Goal: Task Accomplishment & Management: Manage account settings

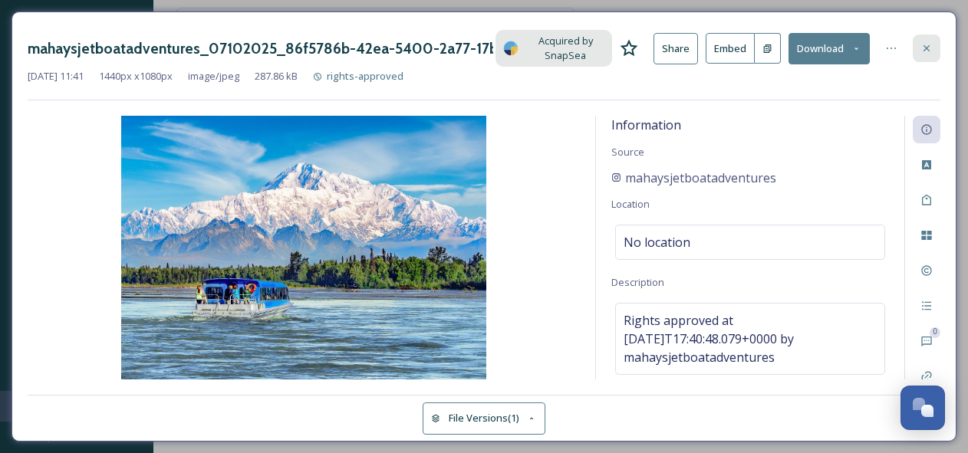
click at [930, 45] on icon at bounding box center [926, 48] width 6 height 6
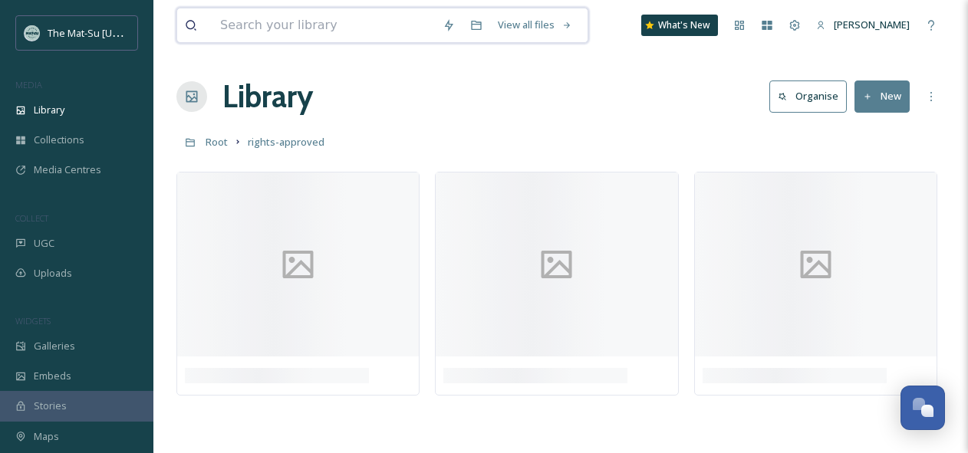
click at [314, 34] on input at bounding box center [323, 25] width 222 height 34
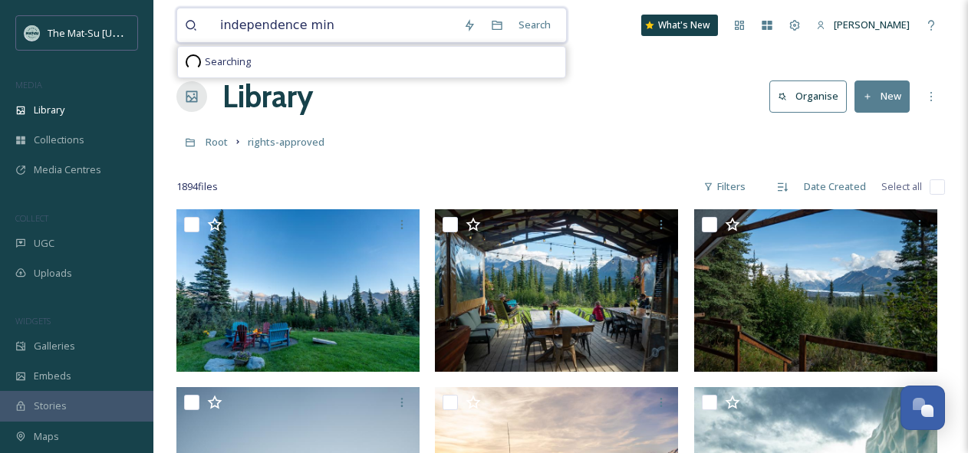
type input "independence mine"
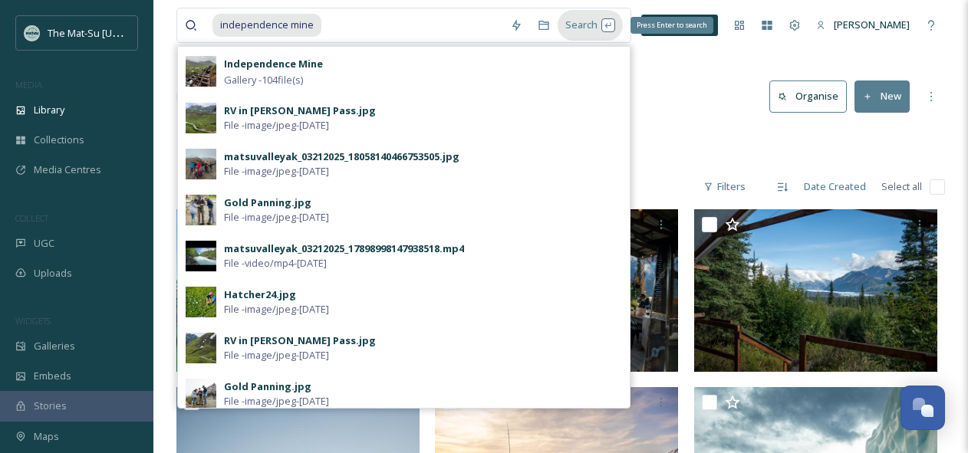
click at [595, 21] on div "Search Press Enter to search" at bounding box center [590, 25] width 65 height 30
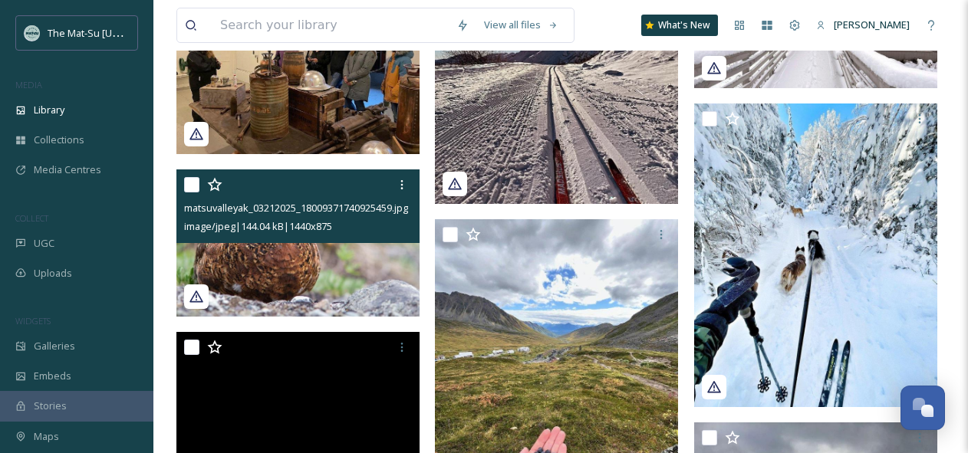
scroll to position [2391, 0]
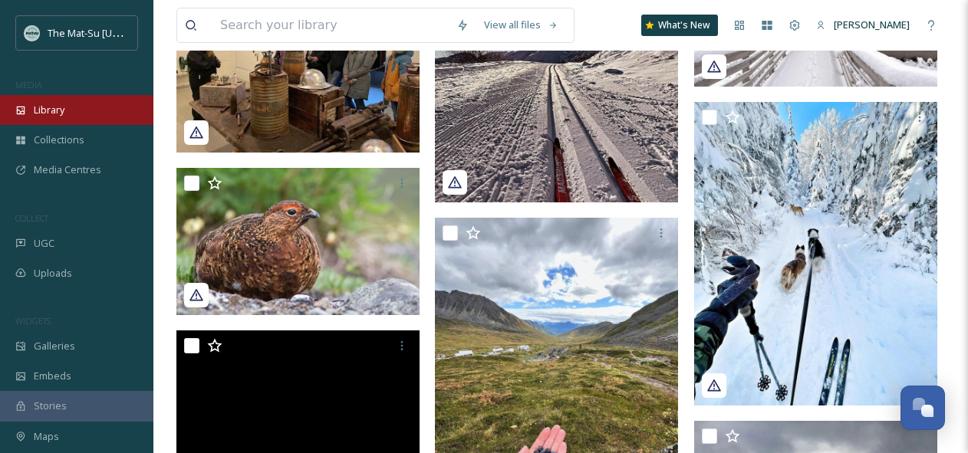
click at [64, 110] on span "Library" at bounding box center [49, 110] width 31 height 15
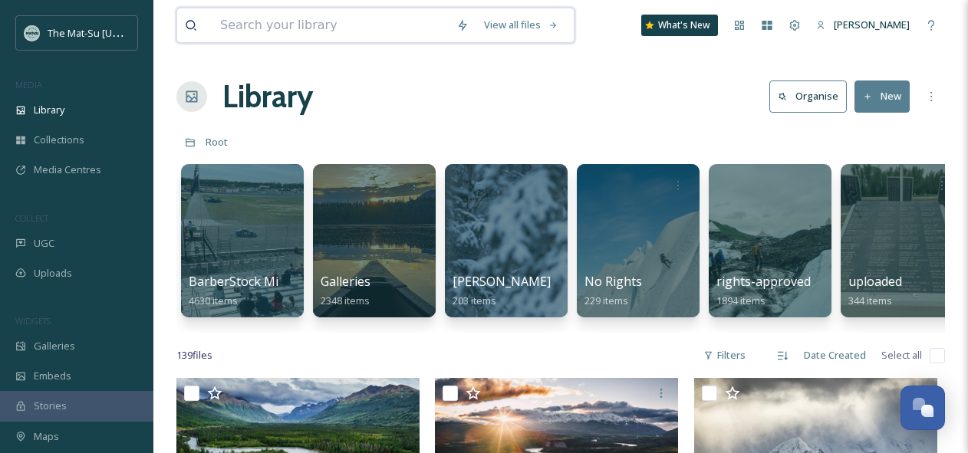
click at [370, 24] on input at bounding box center [330, 25] width 236 height 34
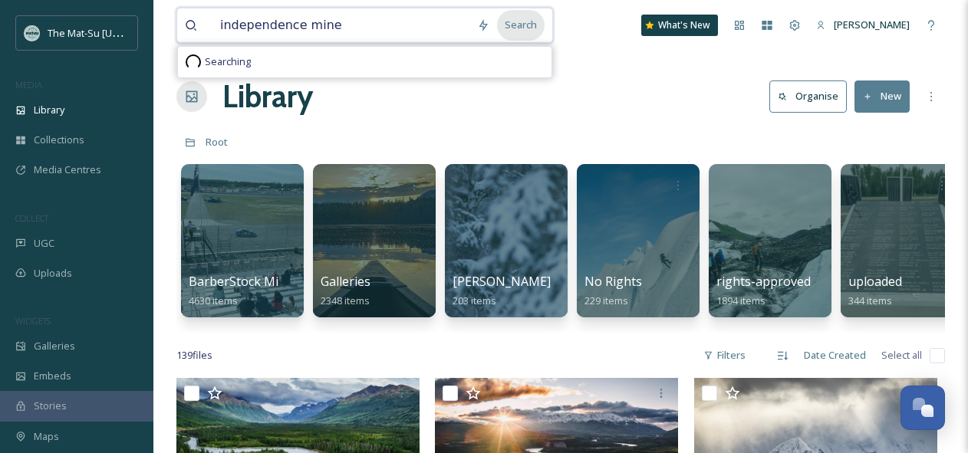
type input "independence mine"
click at [530, 25] on div "Search" at bounding box center [521, 25] width 48 height 30
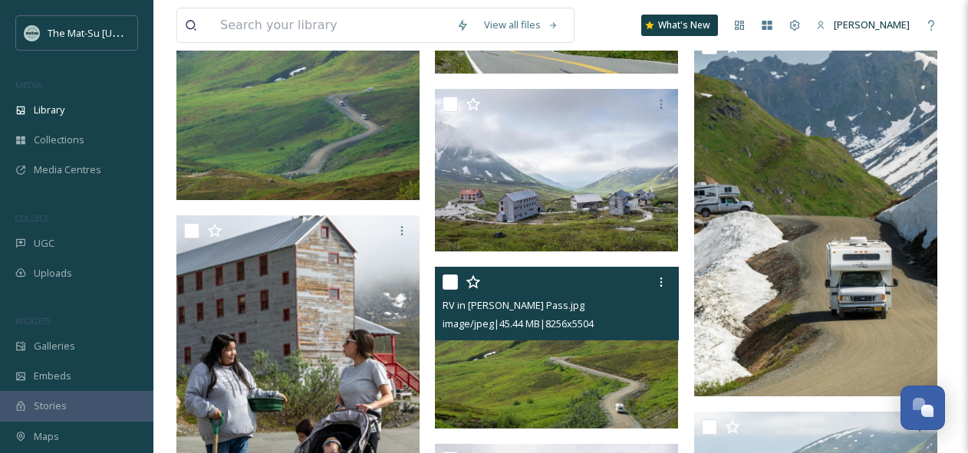
scroll to position [10636, 0]
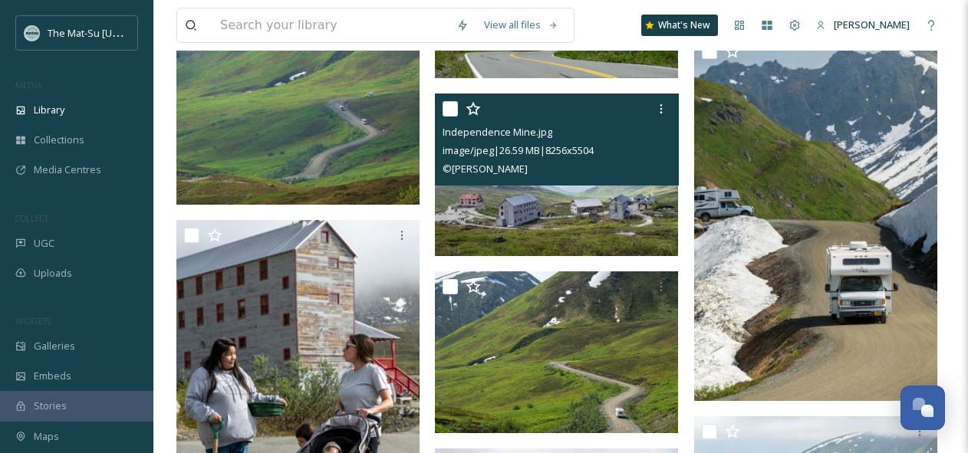
click at [455, 109] on input "checkbox" at bounding box center [450, 108] width 15 height 15
checkbox input "true"
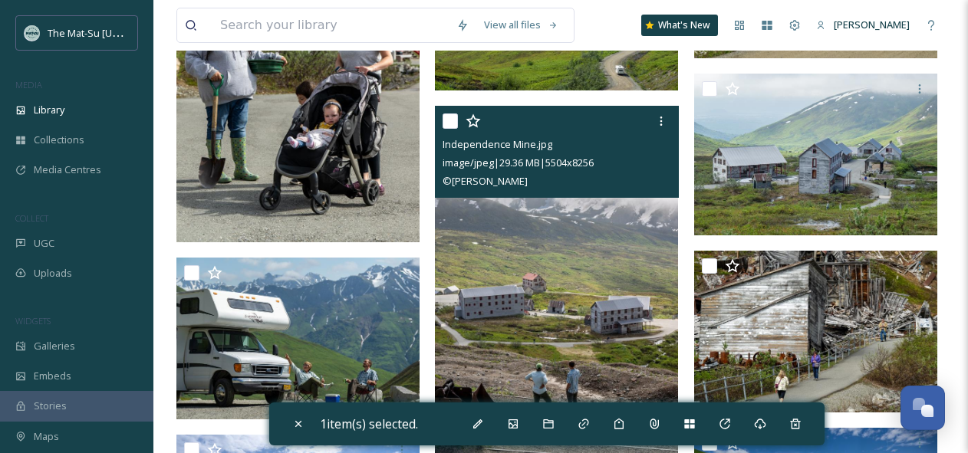
scroll to position [10976, 0]
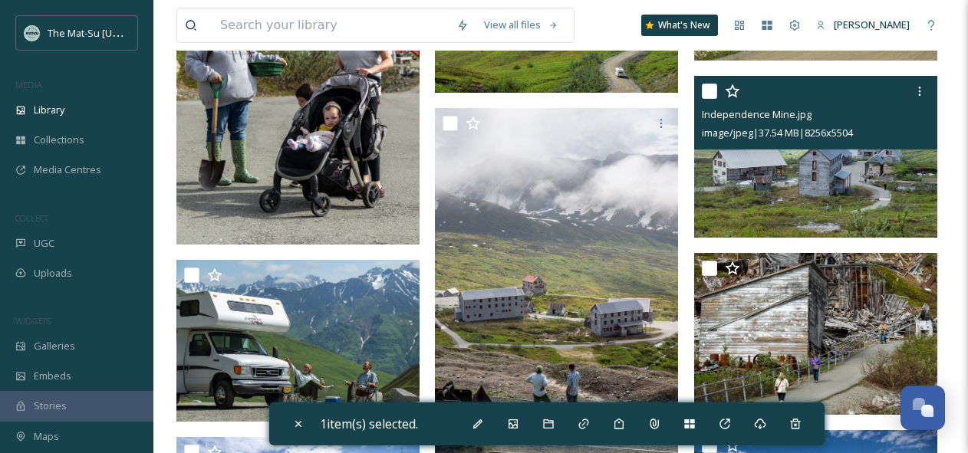
click at [711, 90] on input "checkbox" at bounding box center [709, 91] width 15 height 15
checkbox input "true"
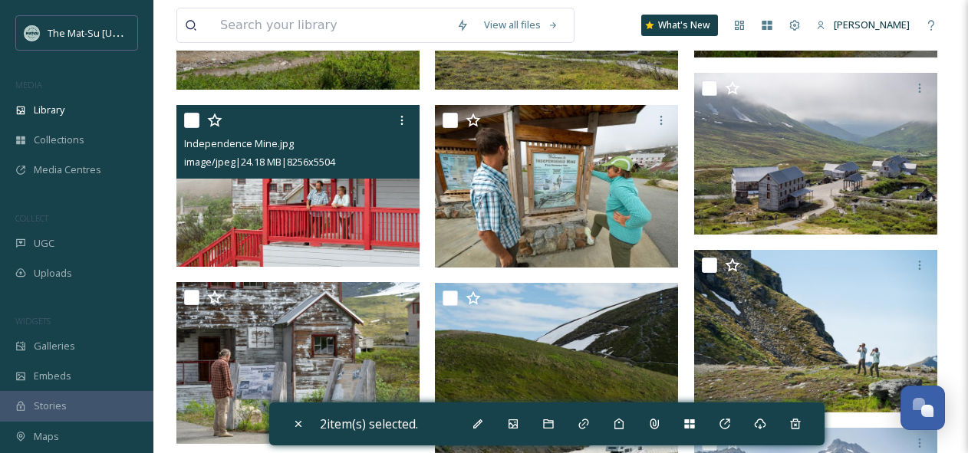
scroll to position [14773, 0]
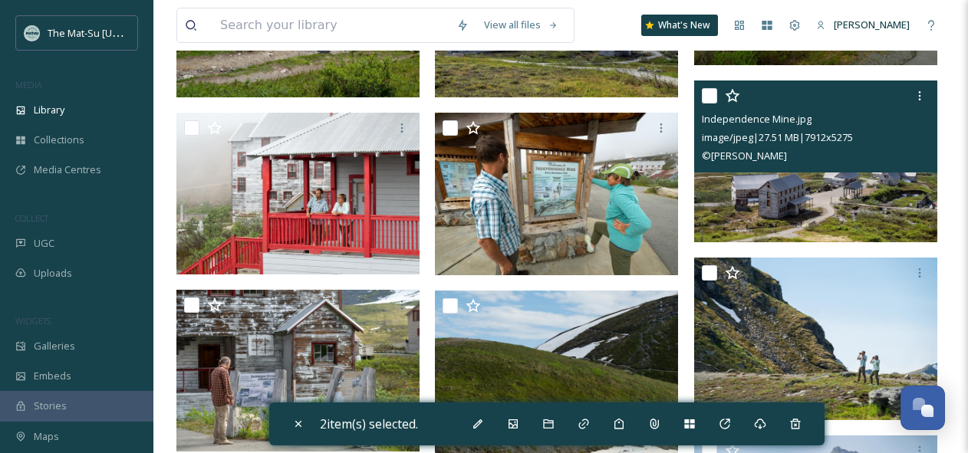
click at [710, 95] on input "checkbox" at bounding box center [709, 95] width 15 height 15
checkbox input "true"
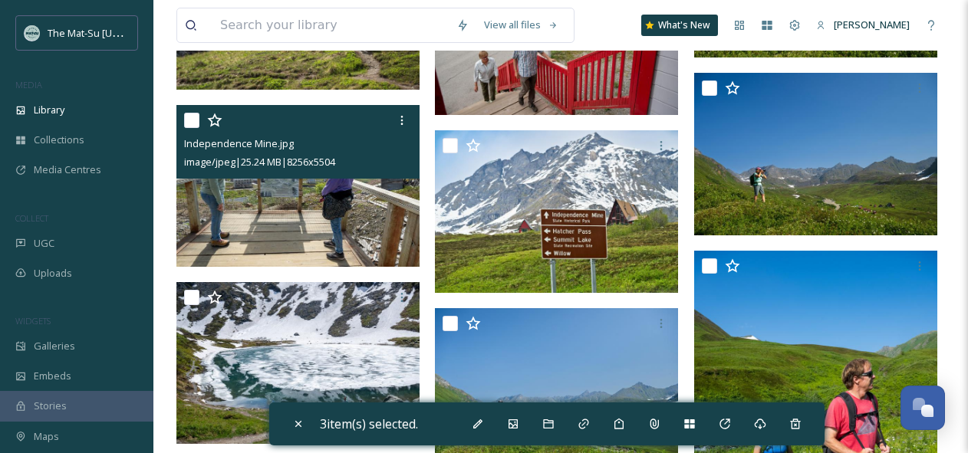
scroll to position [15487, 0]
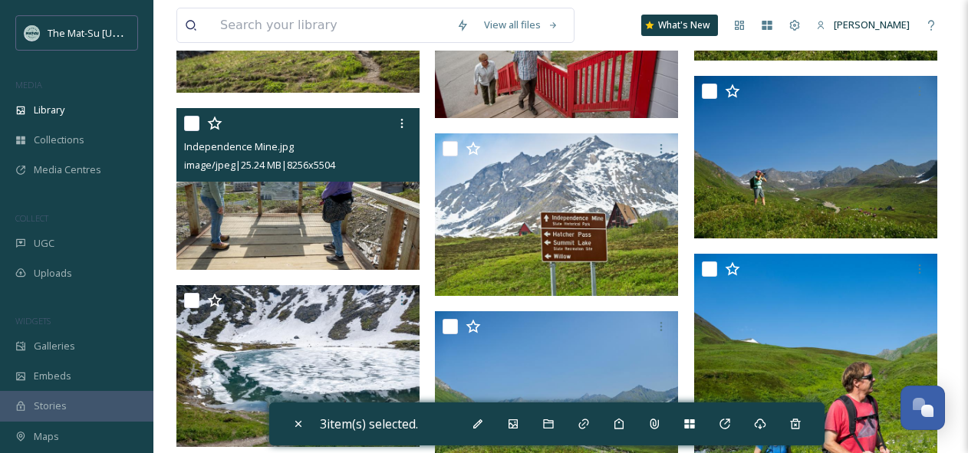
click at [190, 123] on input "checkbox" at bounding box center [191, 123] width 15 height 15
checkbox input "true"
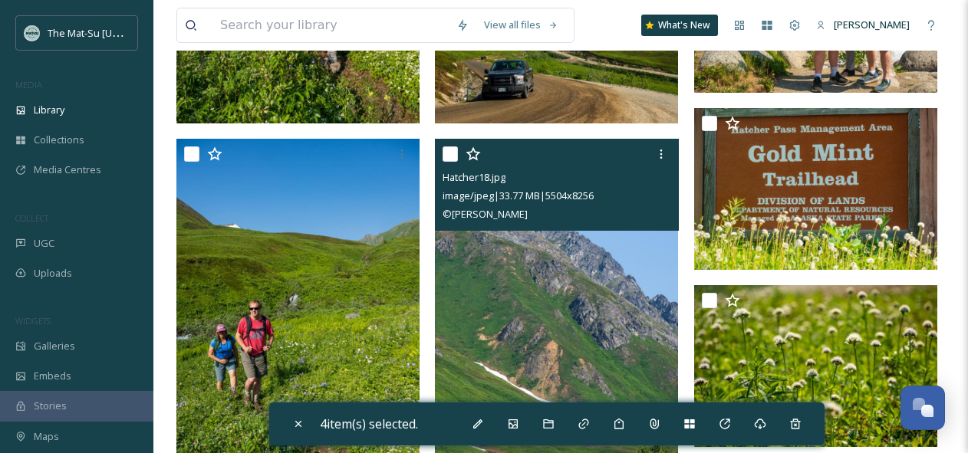
scroll to position [16924, 0]
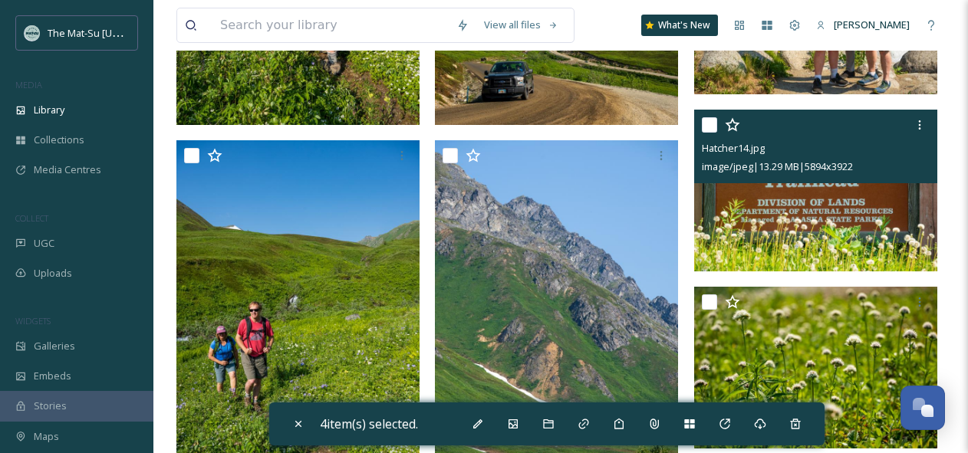
click at [710, 122] on input "checkbox" at bounding box center [709, 124] width 15 height 15
checkbox input "true"
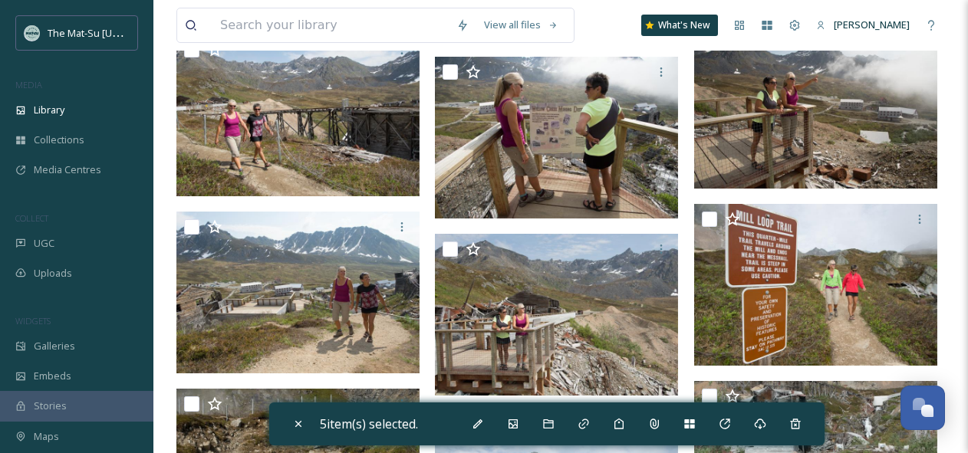
scroll to position [23357, 0]
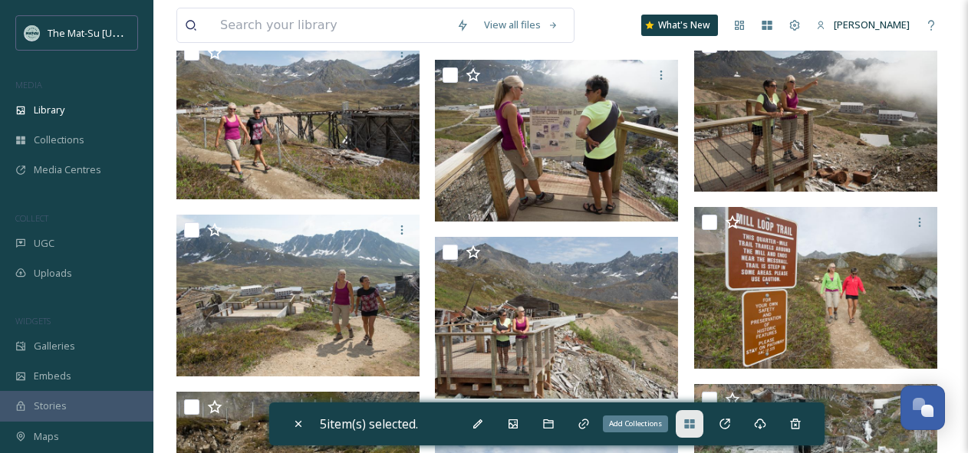
click at [696, 425] on icon at bounding box center [689, 424] width 12 height 12
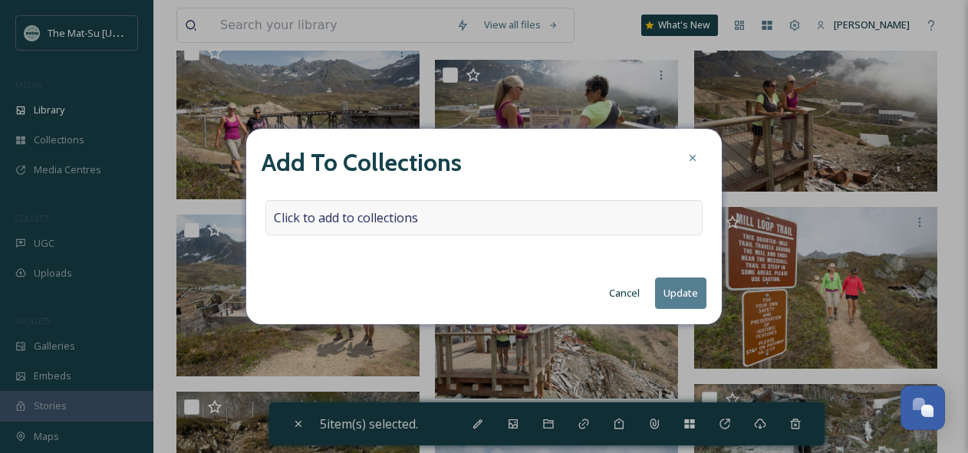
click at [424, 222] on div "Click to add to collections" at bounding box center [483, 217] width 437 height 35
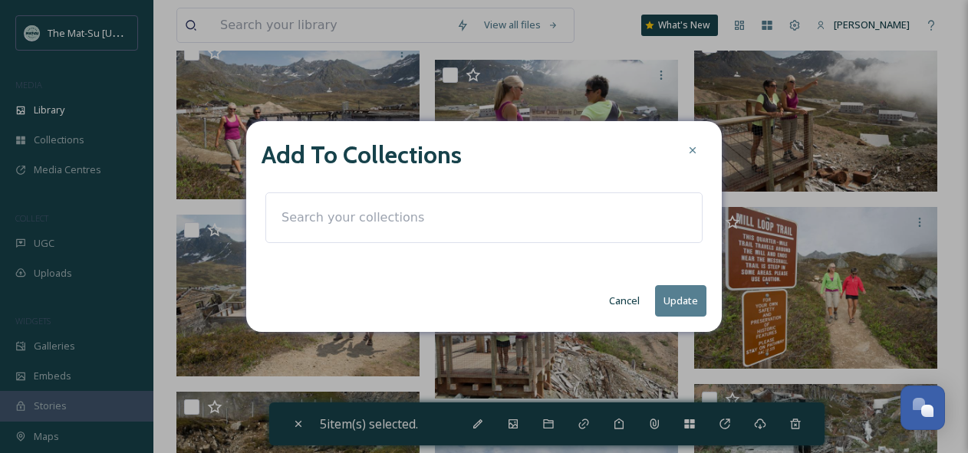
click at [331, 211] on input at bounding box center [358, 218] width 169 height 34
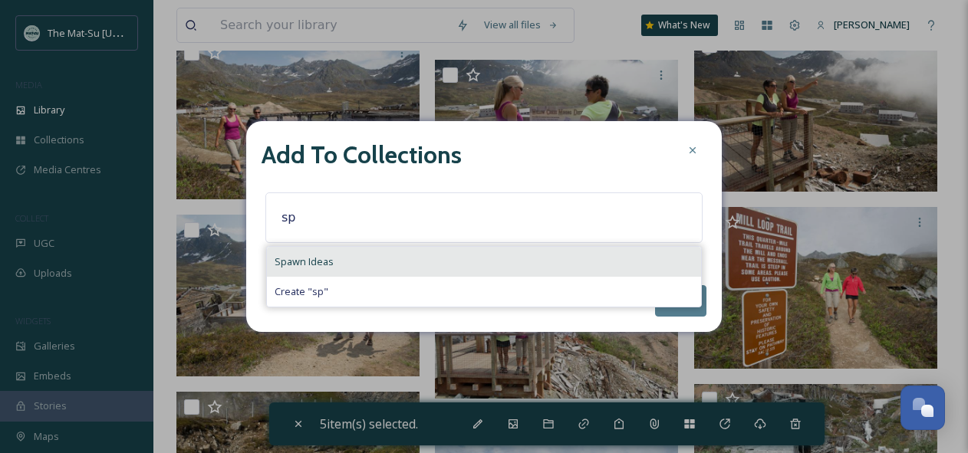
type input "sp"
click at [293, 257] on span "Spawn Ideas" at bounding box center [304, 262] width 59 height 15
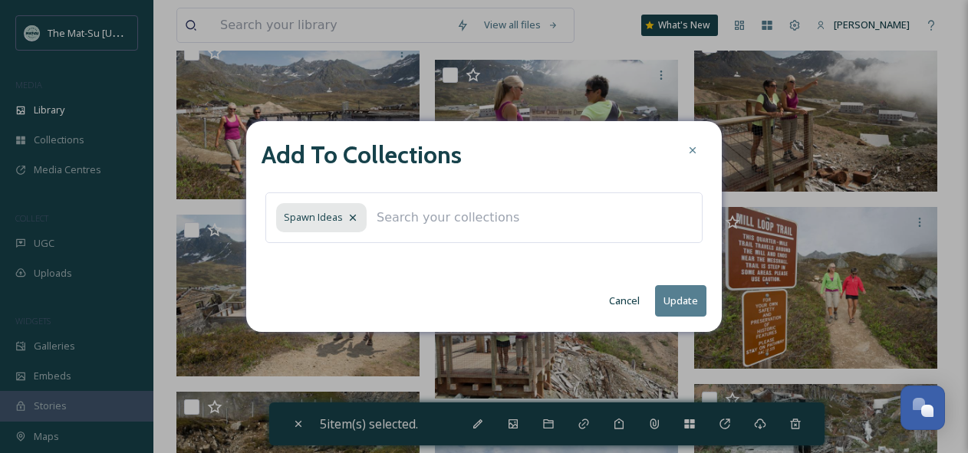
click at [680, 301] on button "Update" at bounding box center [680, 300] width 51 height 31
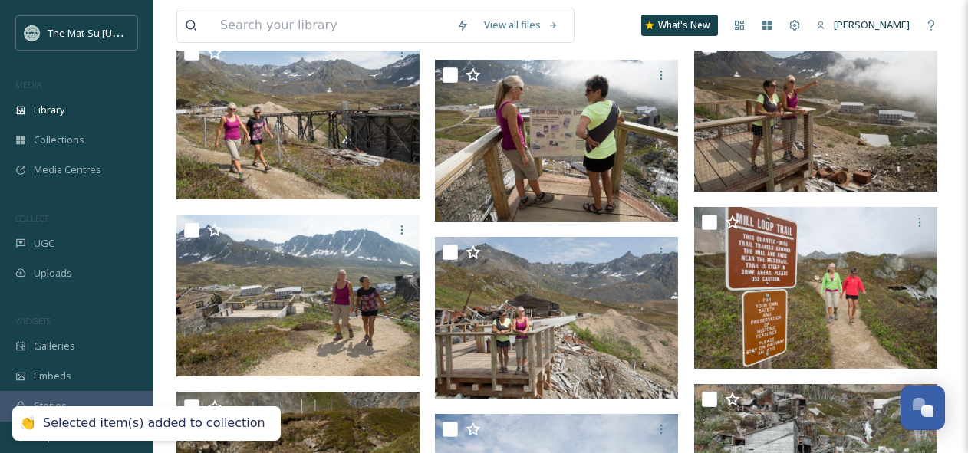
checkbox input "false"
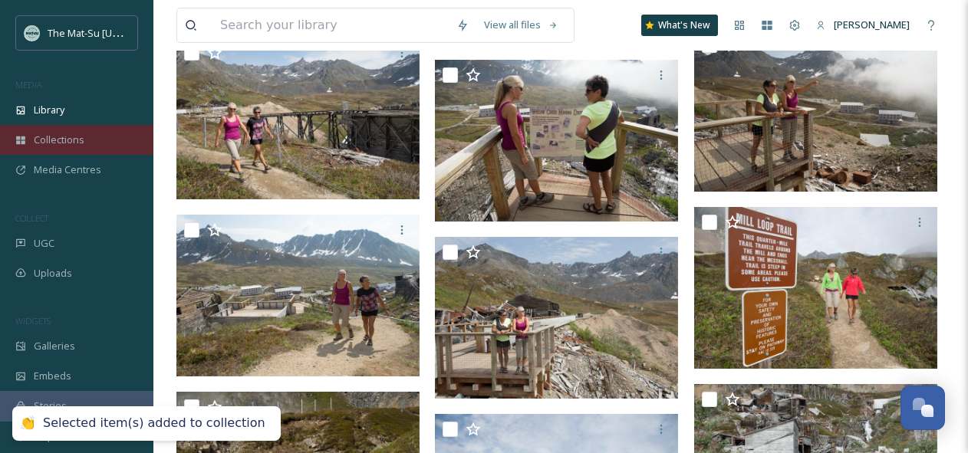
click at [71, 142] on span "Collections" at bounding box center [59, 140] width 51 height 15
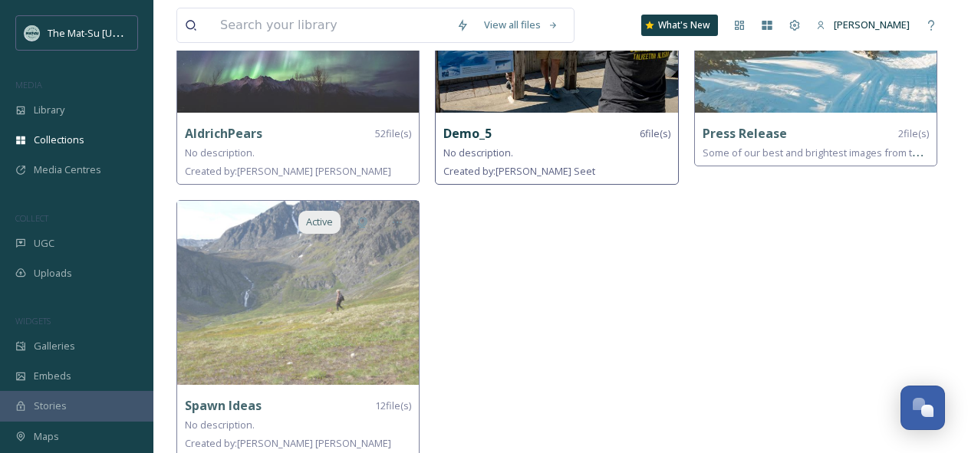
scroll to position [247, 0]
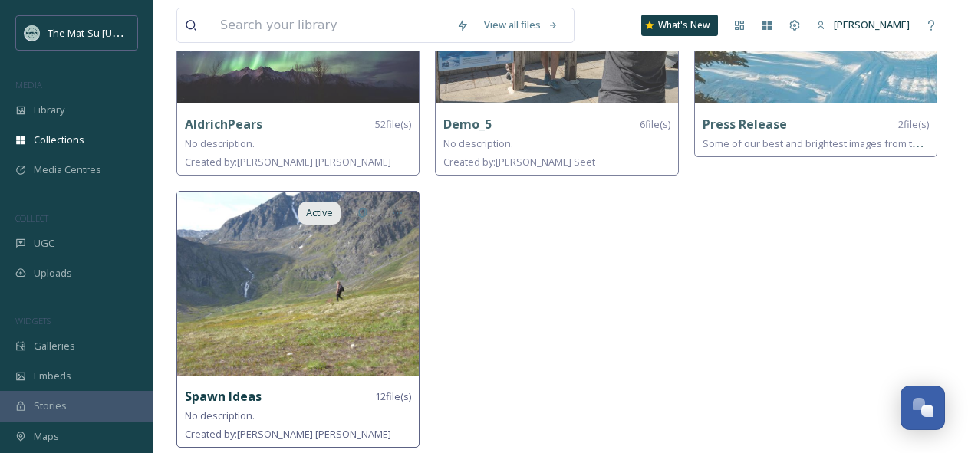
click at [300, 304] on img at bounding box center [298, 284] width 242 height 184
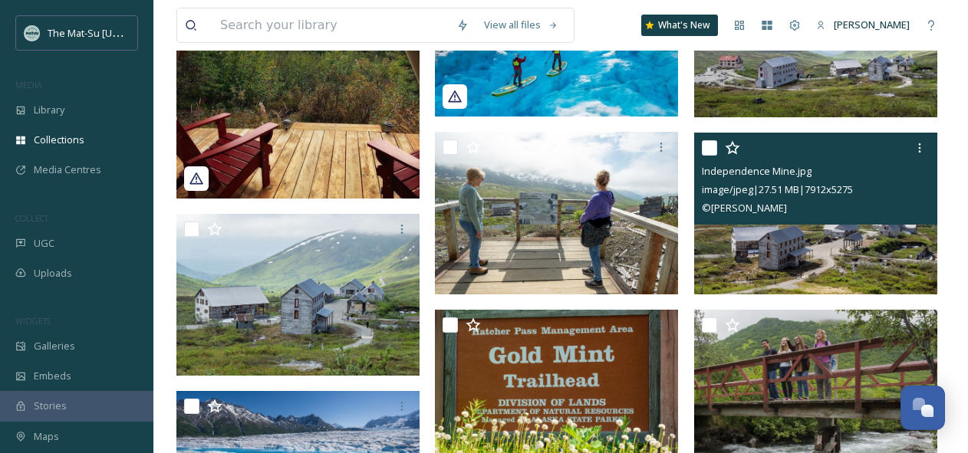
scroll to position [494, 0]
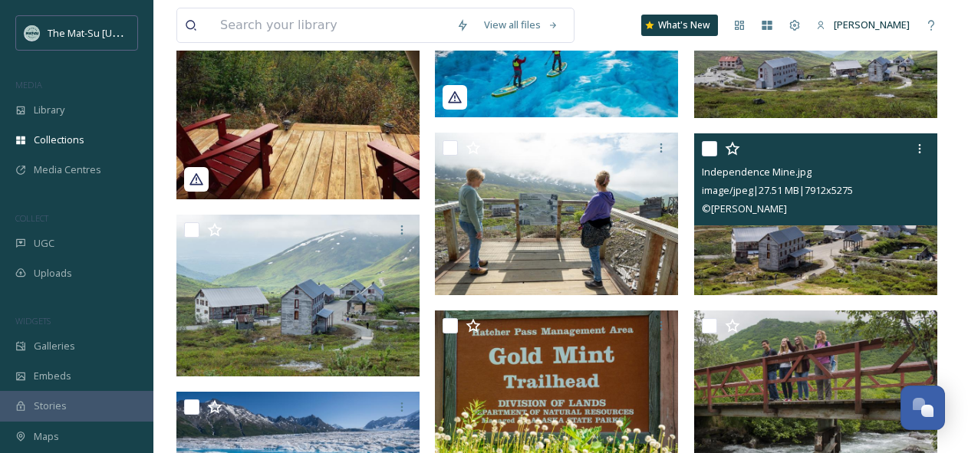
click at [794, 258] on img at bounding box center [815, 214] width 243 height 162
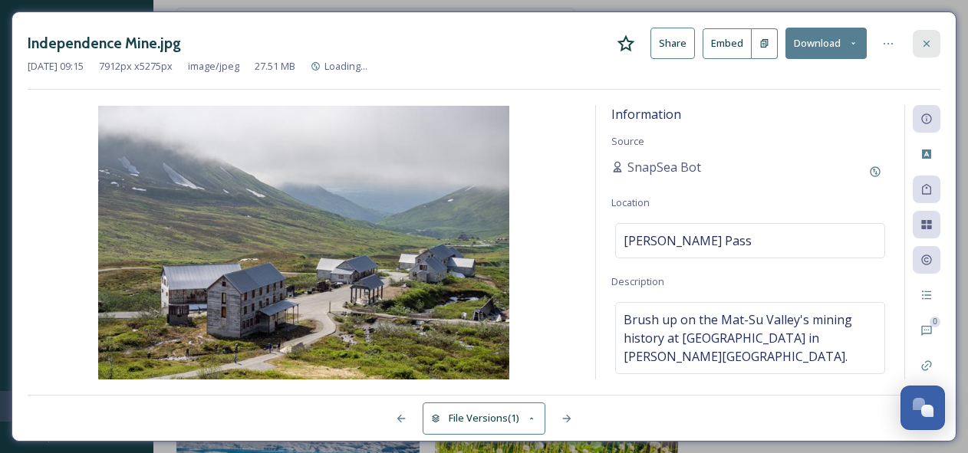
click at [926, 44] on icon at bounding box center [926, 44] width 12 height 12
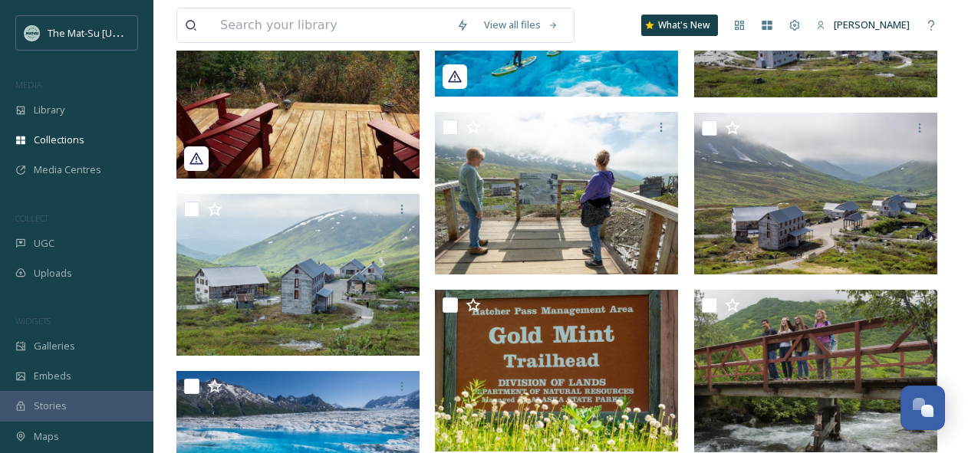
scroll to position [602, 0]
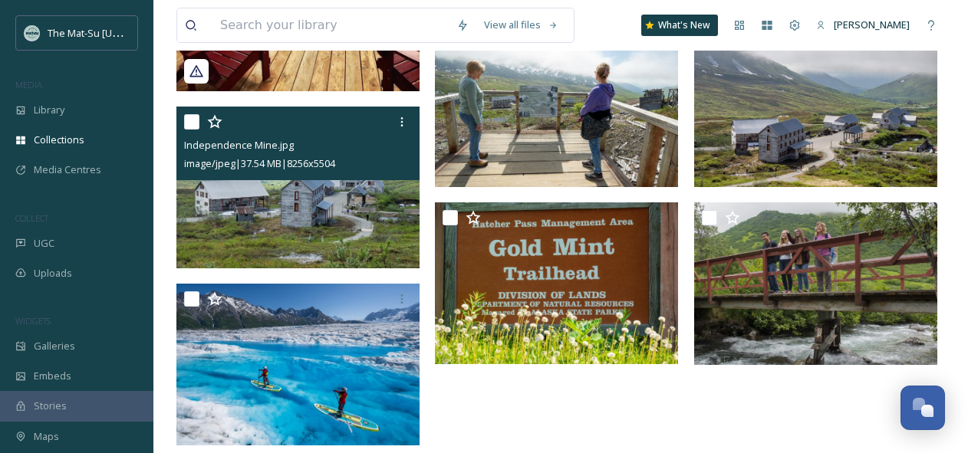
click at [342, 214] on img at bounding box center [297, 188] width 243 height 162
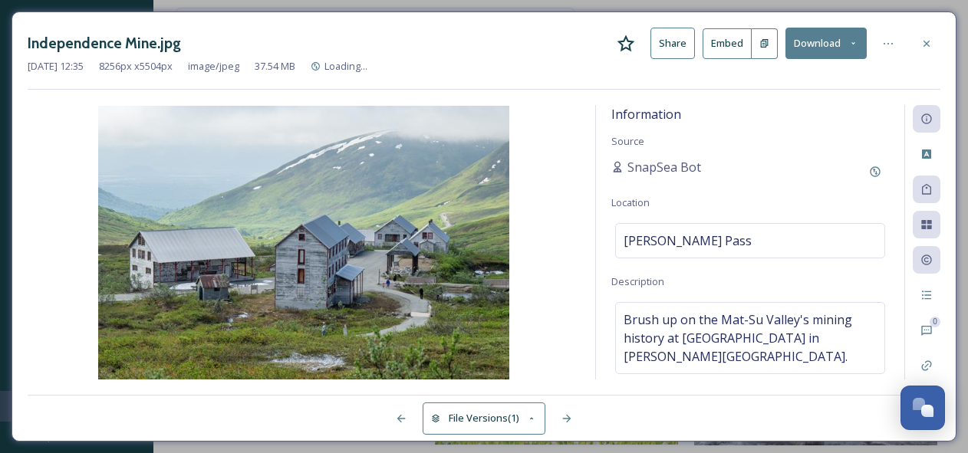
scroll to position [521, 0]
click at [930, 38] on icon at bounding box center [926, 44] width 12 height 12
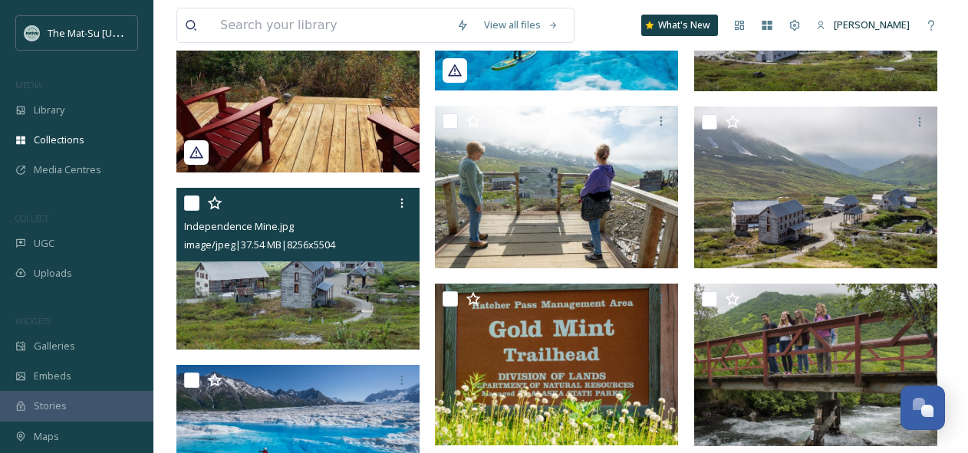
click at [193, 202] on input "checkbox" at bounding box center [191, 203] width 15 height 15
checkbox input "true"
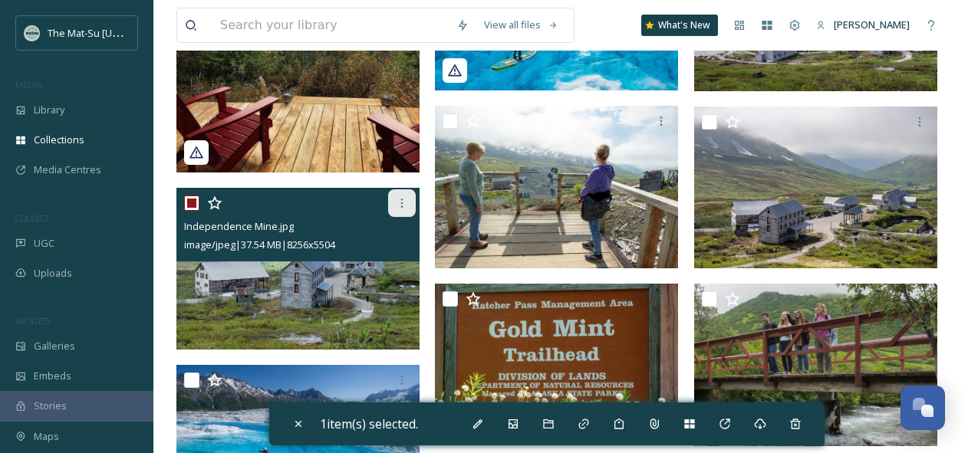
click at [401, 204] on icon at bounding box center [402, 203] width 12 height 12
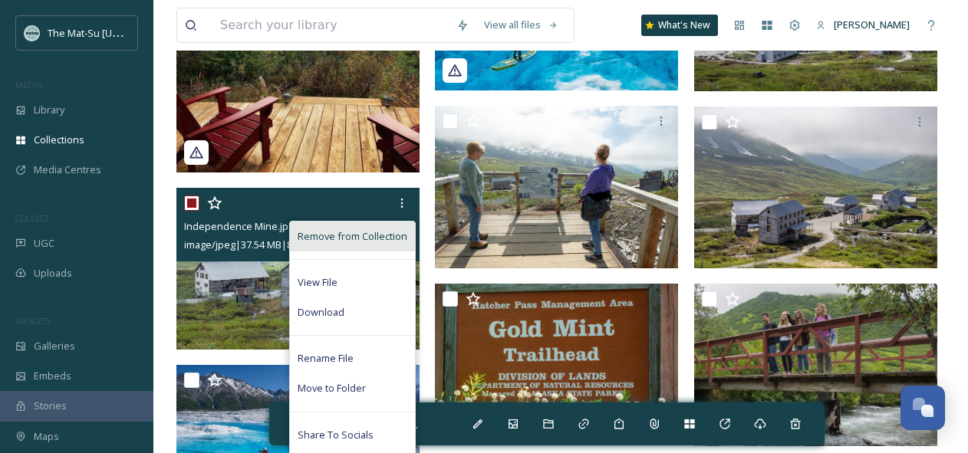
click at [346, 238] on span "Remove from Collection" at bounding box center [353, 236] width 110 height 15
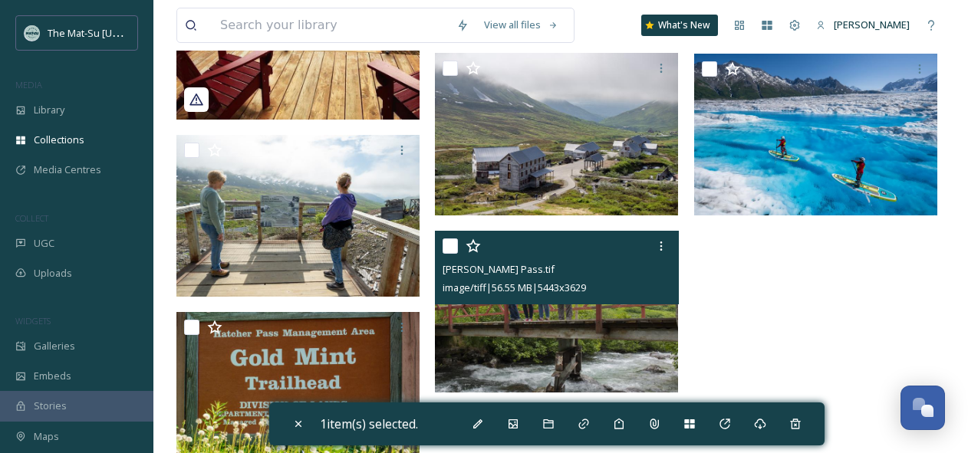
scroll to position [574, 0]
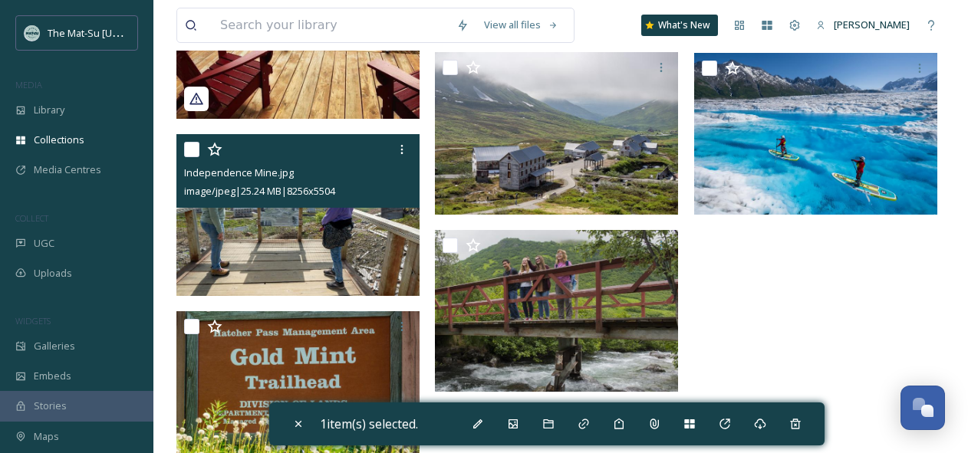
click at [331, 219] on img at bounding box center [297, 215] width 243 height 162
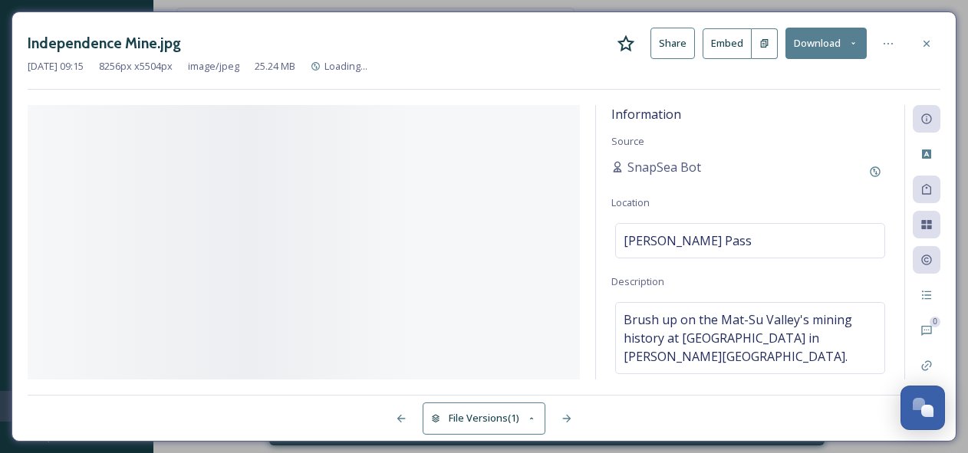
scroll to position [521, 0]
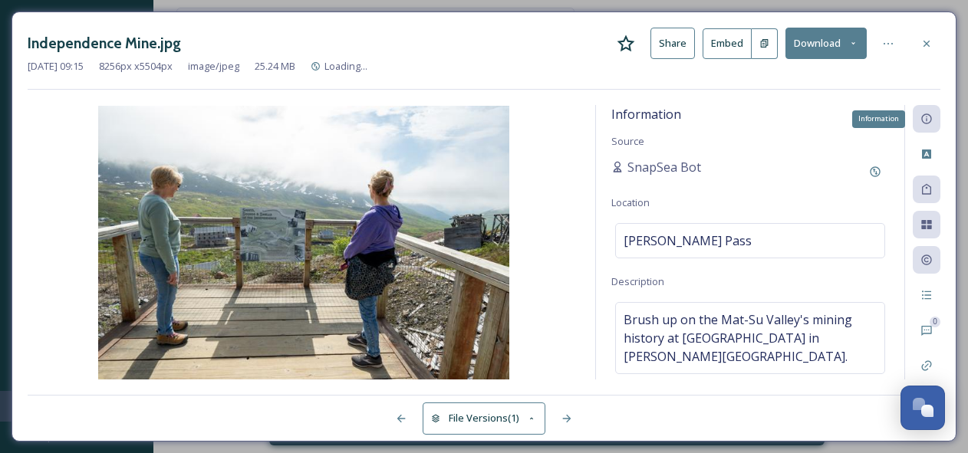
click at [932, 117] on icon at bounding box center [926, 119] width 12 height 12
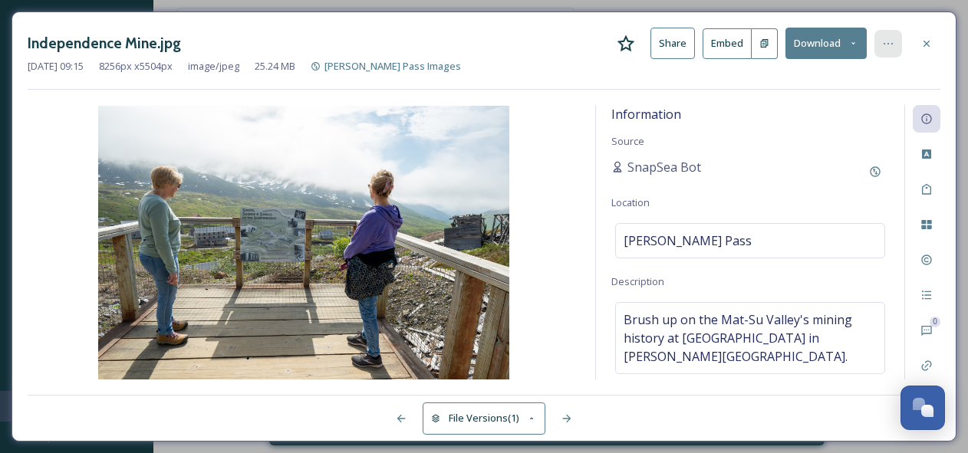
click at [890, 44] on icon at bounding box center [888, 44] width 12 height 12
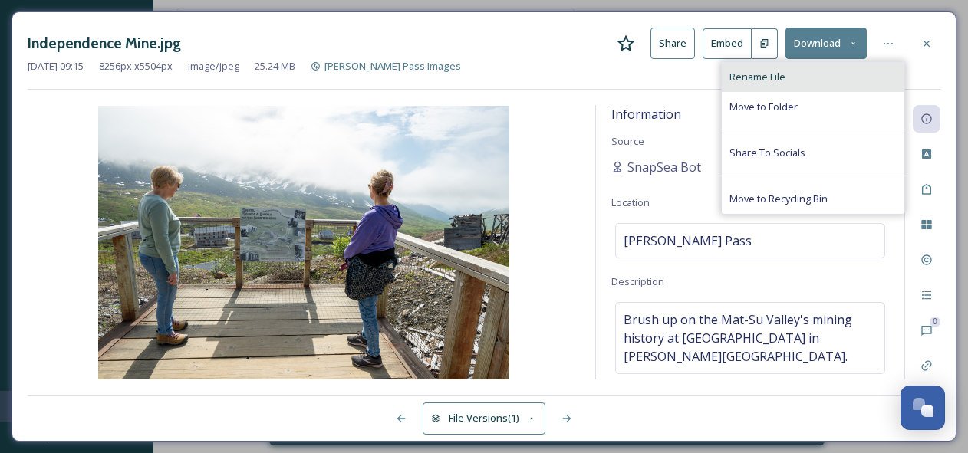
click at [763, 78] on span "Rename File" at bounding box center [757, 77] width 56 height 15
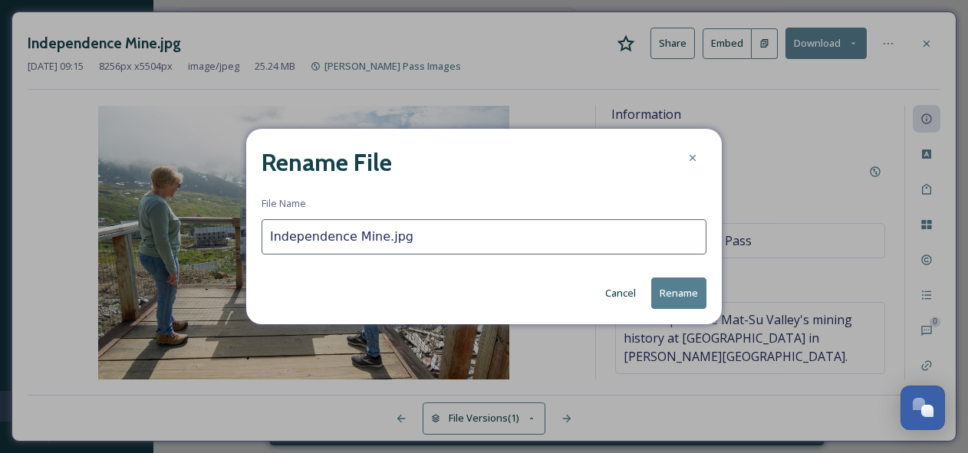
click at [380, 237] on input "Independence Mine.jpg" at bounding box center [484, 236] width 445 height 35
type input "Independence Mine_1.jpg"
click at [676, 295] on button "Rename" at bounding box center [678, 293] width 55 height 31
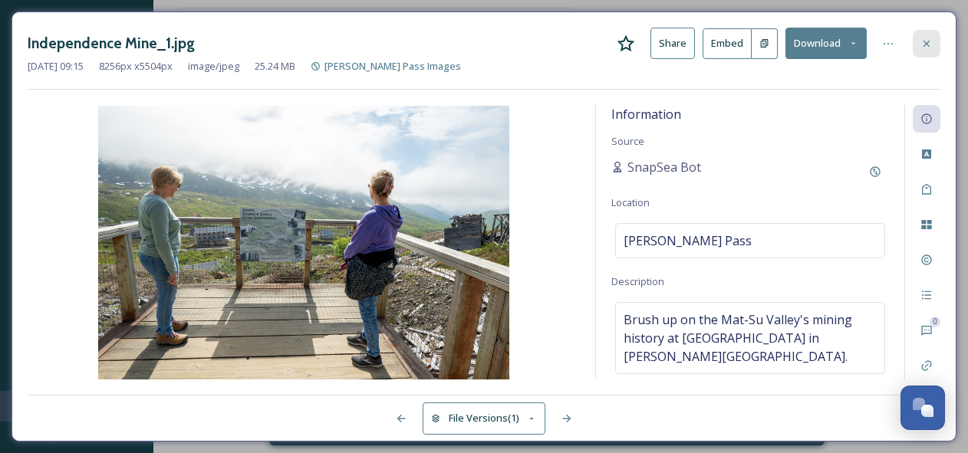
click at [932, 41] on icon at bounding box center [926, 44] width 12 height 12
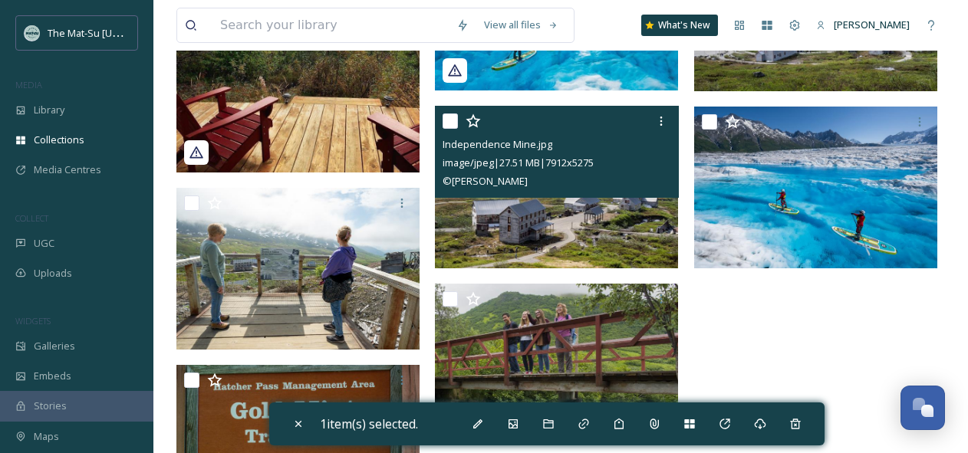
click at [548, 232] on img at bounding box center [556, 187] width 243 height 162
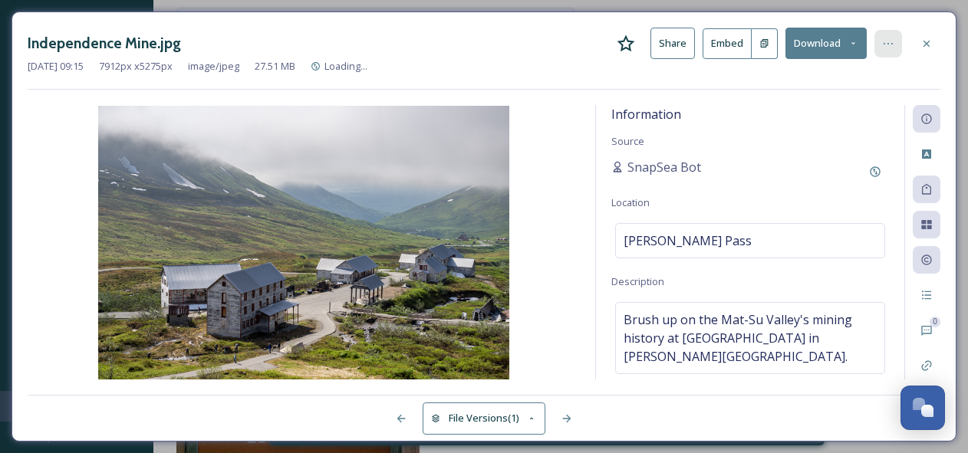
click at [889, 41] on icon at bounding box center [888, 44] width 12 height 12
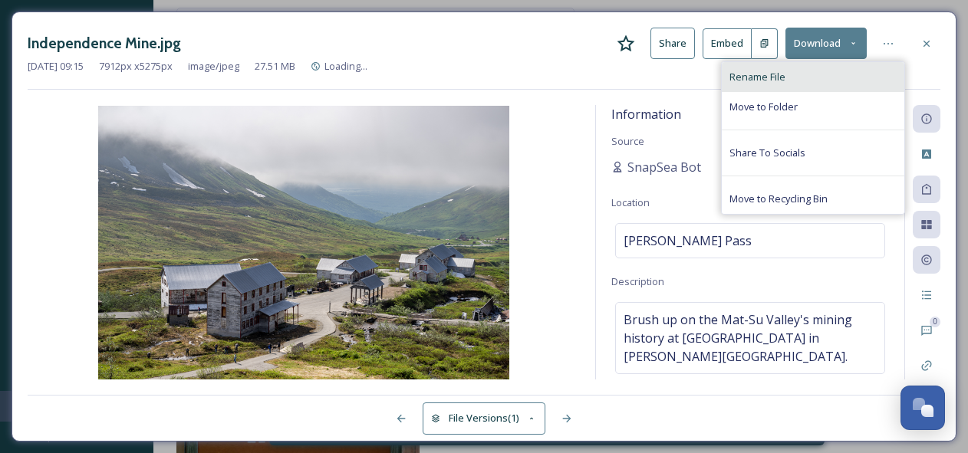
click at [774, 75] on span "Rename File" at bounding box center [757, 77] width 56 height 15
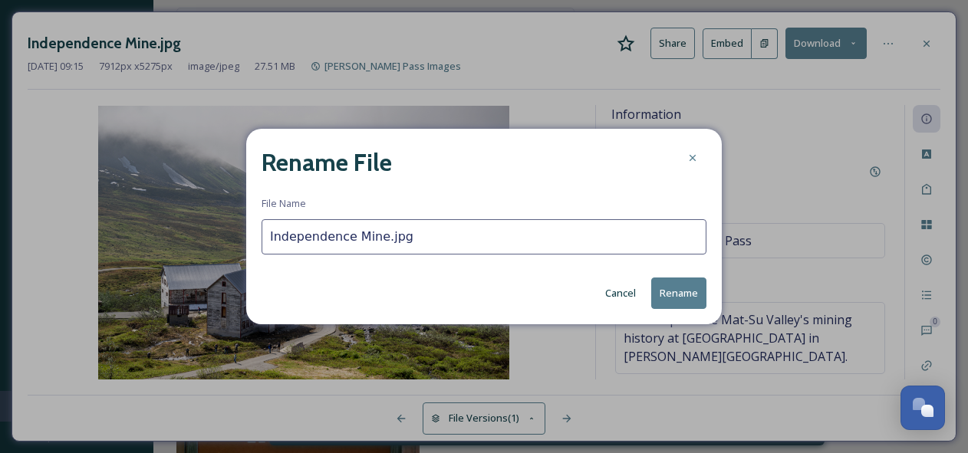
click at [379, 239] on input "Independence Mine.jpg" at bounding box center [484, 236] width 445 height 35
type input "Independence Mine_2.jpg"
click at [681, 291] on button "Rename" at bounding box center [678, 293] width 55 height 31
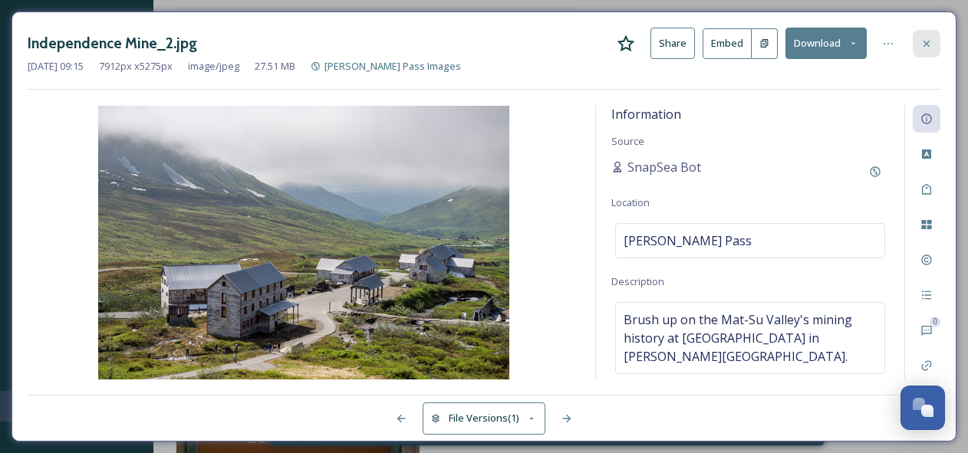
click at [931, 43] on icon at bounding box center [926, 44] width 12 height 12
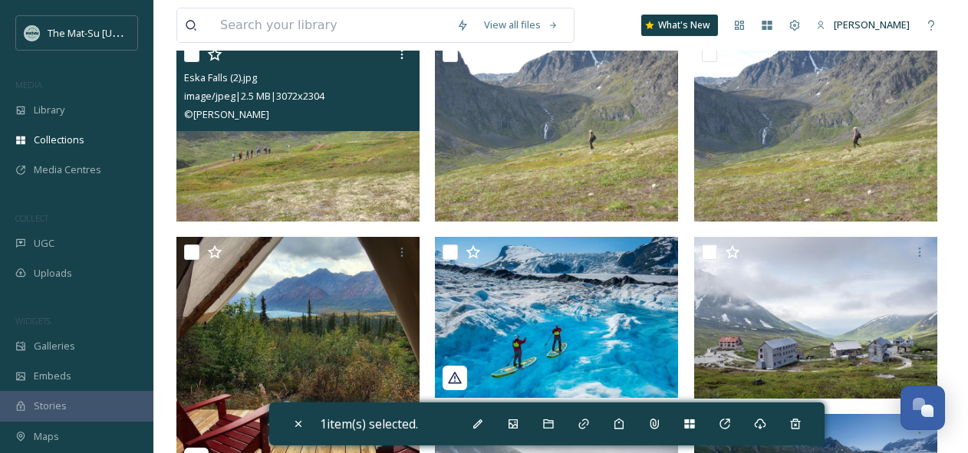
scroll to position [216, 0]
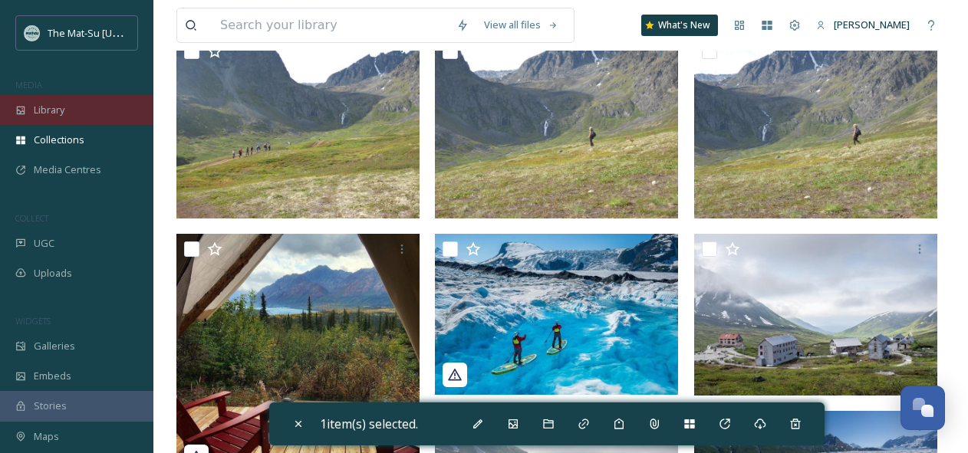
click at [56, 103] on span "Library" at bounding box center [49, 110] width 31 height 15
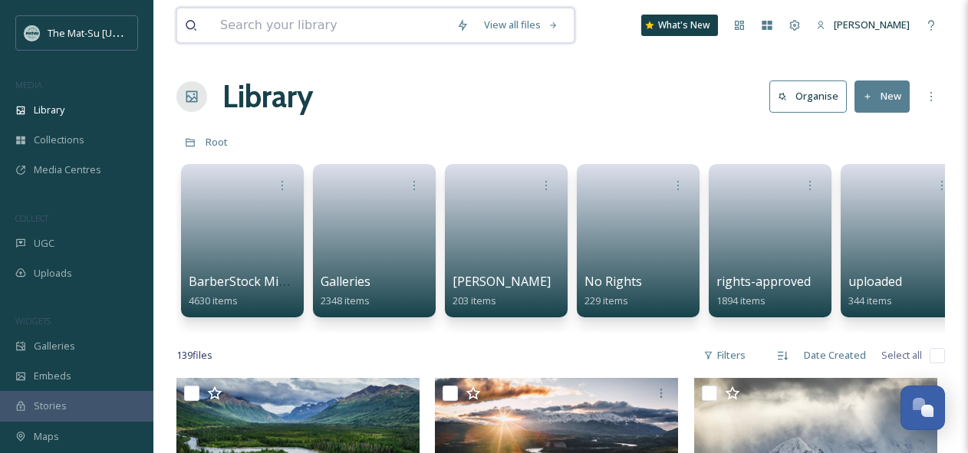
click at [290, 19] on input at bounding box center [330, 25] width 236 height 34
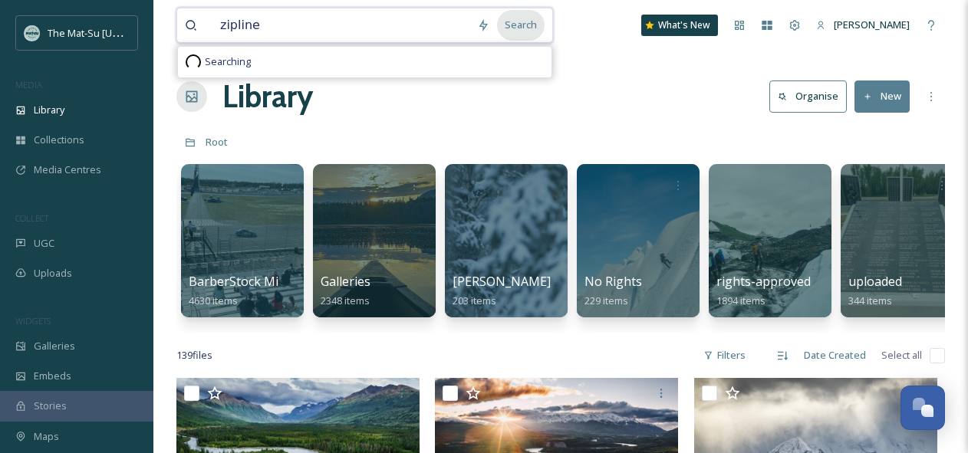
type input "zipline"
click at [530, 28] on div "Search" at bounding box center [521, 25] width 48 height 30
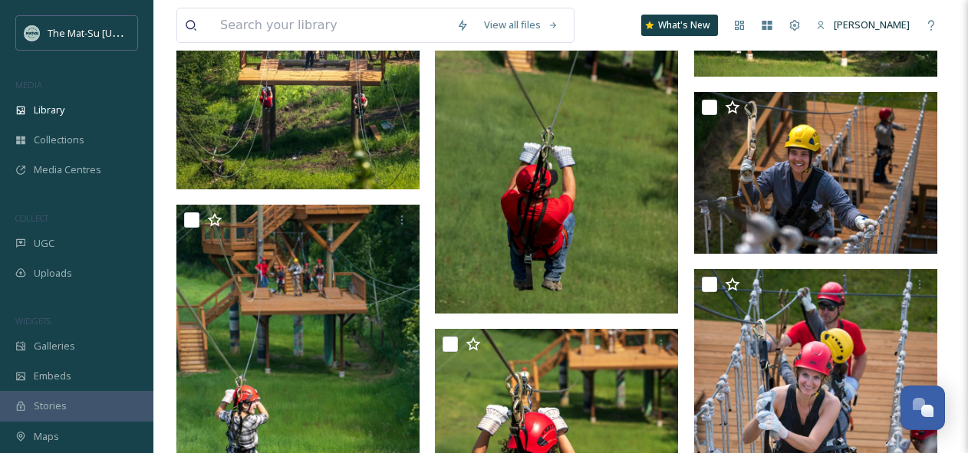
scroll to position [2136, 0]
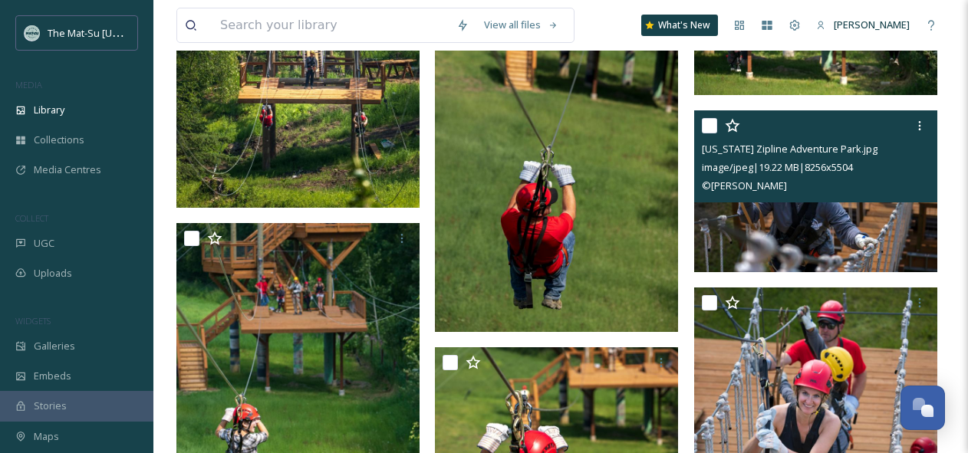
click at [713, 125] on input "checkbox" at bounding box center [709, 125] width 15 height 15
checkbox input "true"
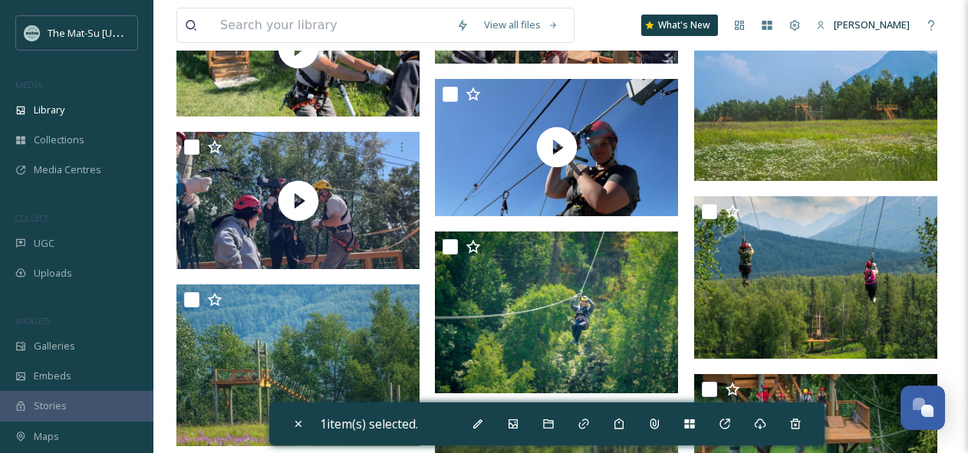
scroll to position [1511, 0]
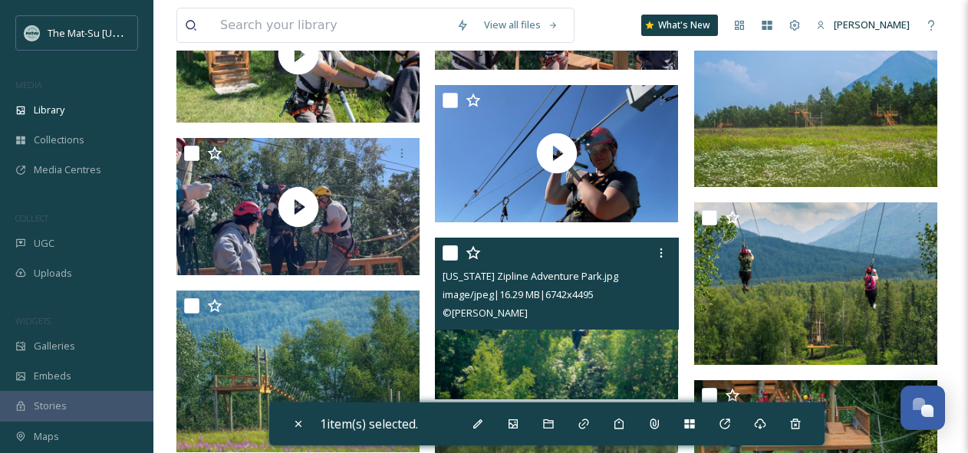
click at [452, 248] on input "checkbox" at bounding box center [450, 252] width 15 height 15
checkbox input "true"
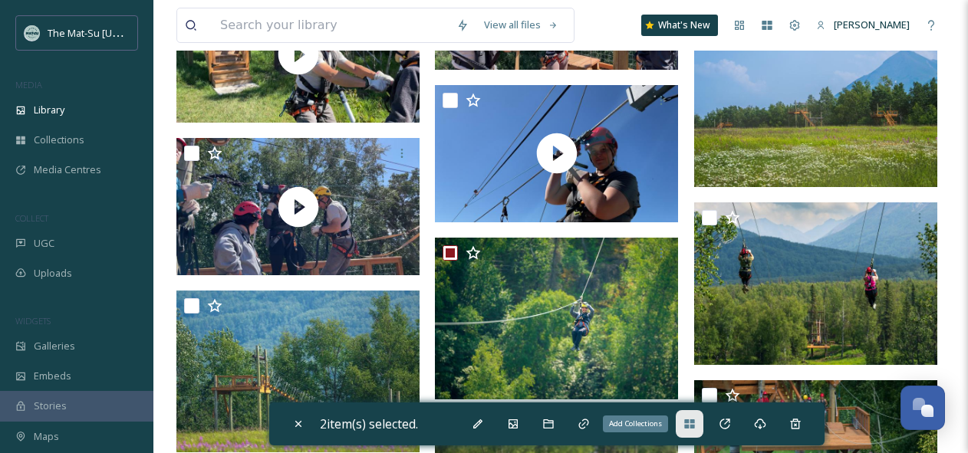
click at [696, 419] on icon at bounding box center [689, 424] width 12 height 12
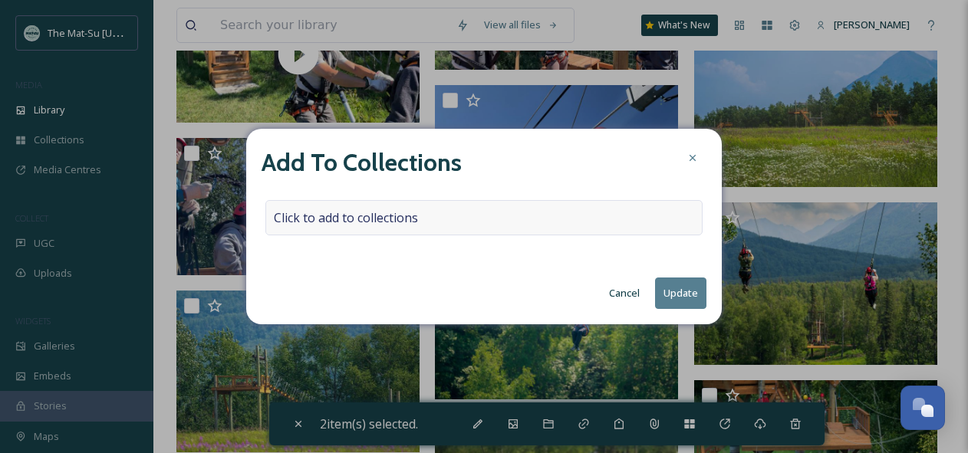
click at [285, 214] on span "Click to add to collections" at bounding box center [346, 218] width 144 height 18
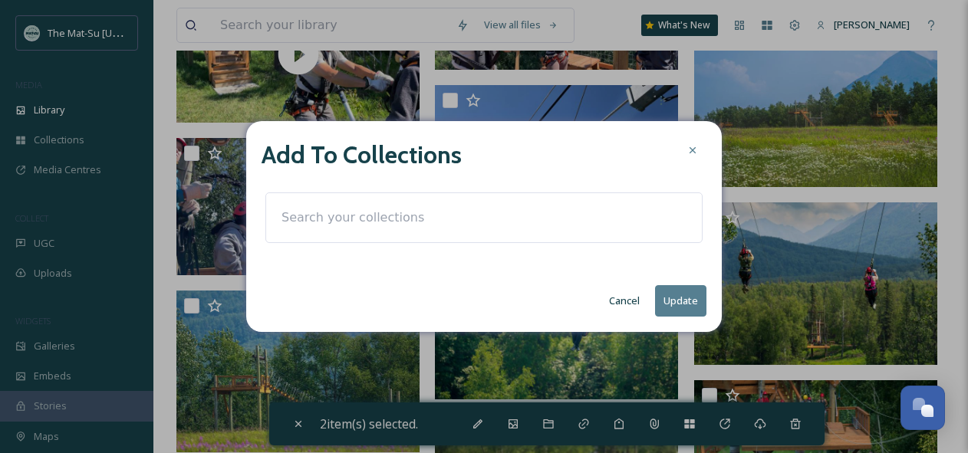
click at [285, 214] on input at bounding box center [358, 218] width 169 height 34
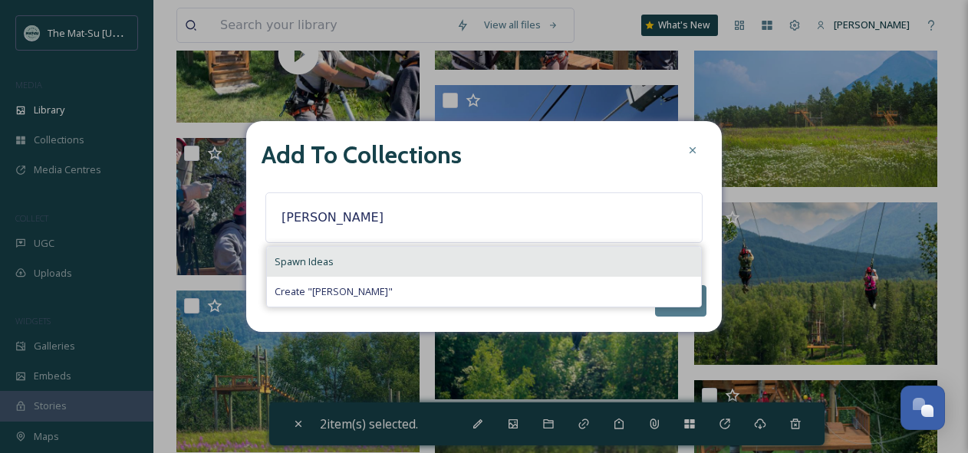
type input "[PERSON_NAME]"
click at [291, 266] on span "Spawn Ideas" at bounding box center [304, 262] width 59 height 15
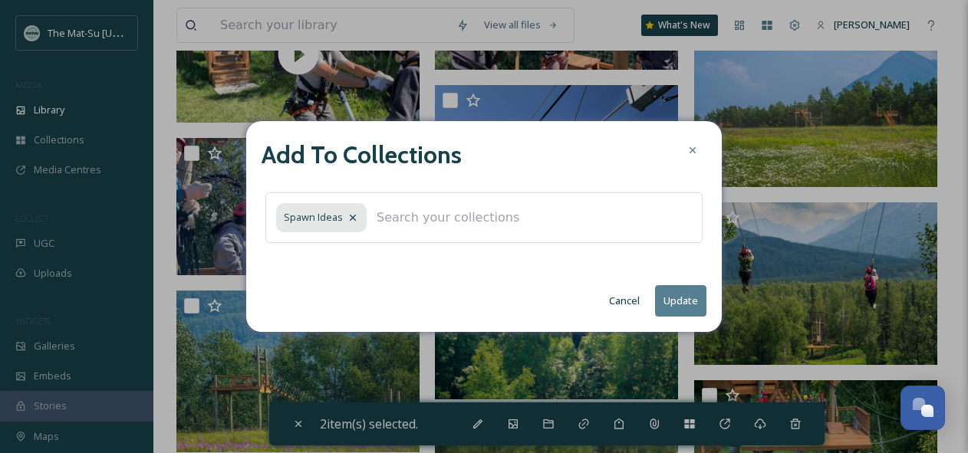
click at [679, 301] on button "Update" at bounding box center [680, 300] width 51 height 31
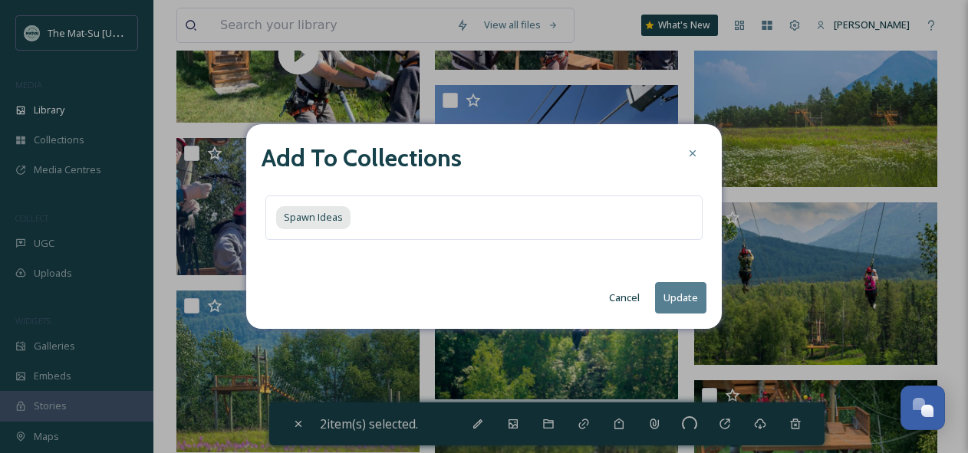
checkbox input "false"
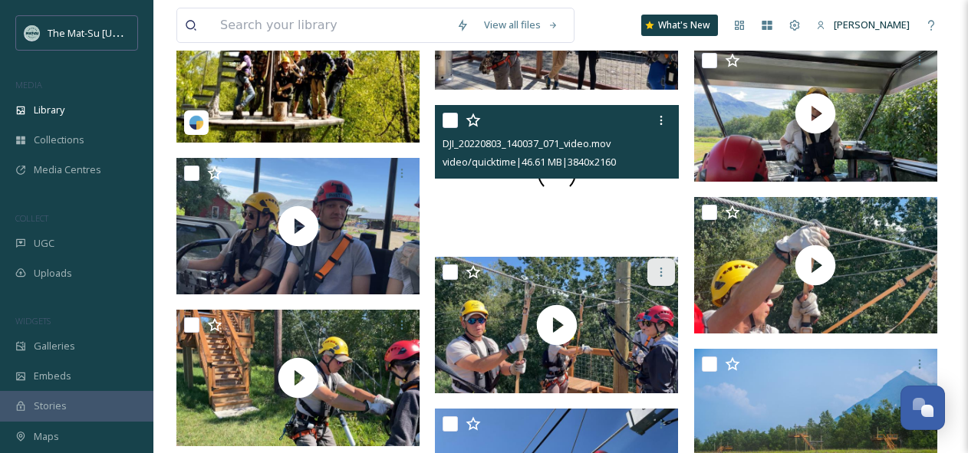
scroll to position [1186, 0]
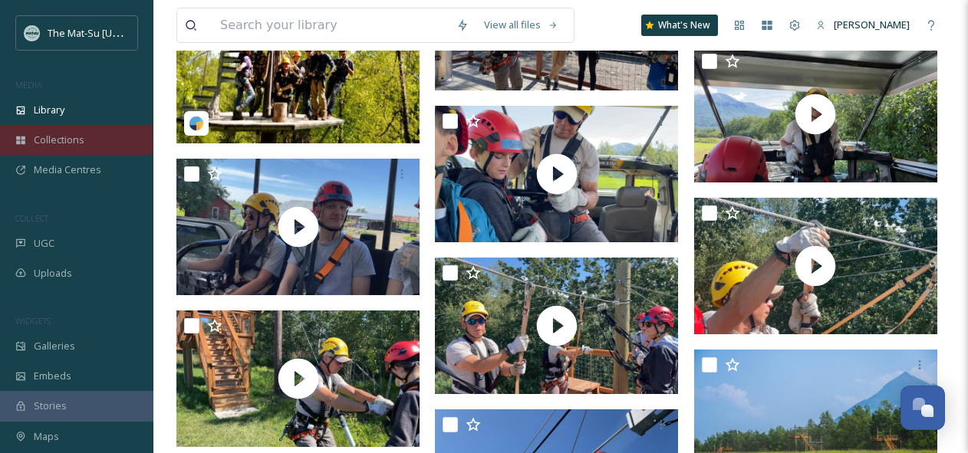
click at [52, 138] on span "Collections" at bounding box center [59, 140] width 51 height 15
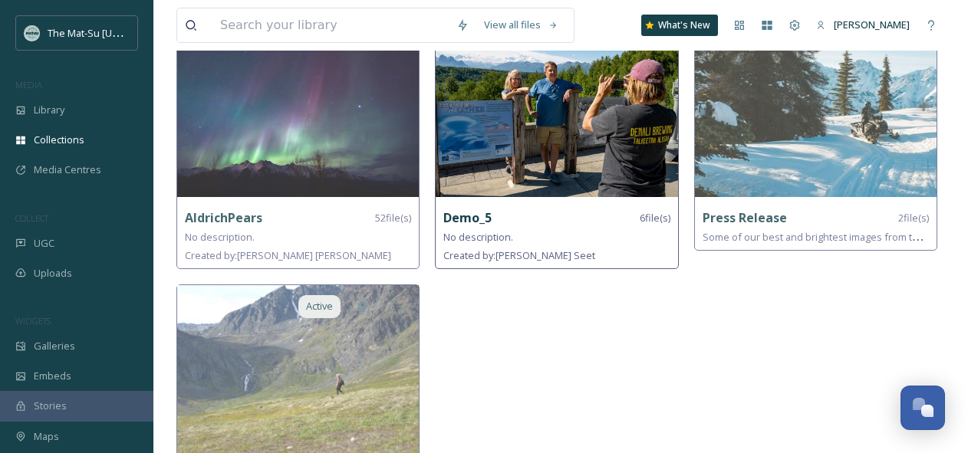
scroll to position [179, 0]
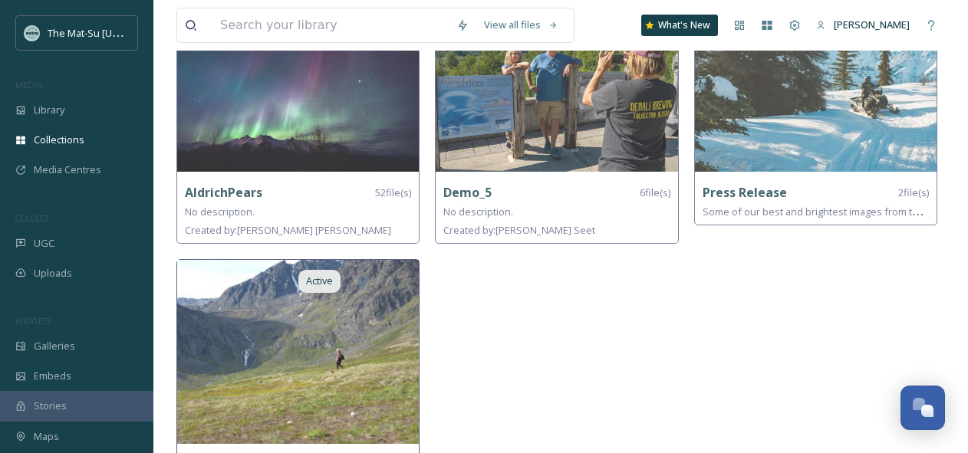
click at [305, 342] on img at bounding box center [298, 352] width 242 height 184
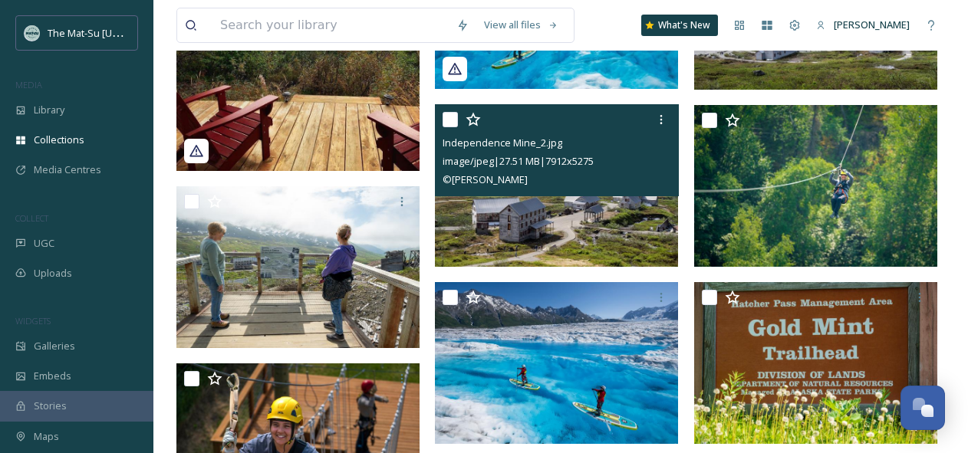
scroll to position [524, 0]
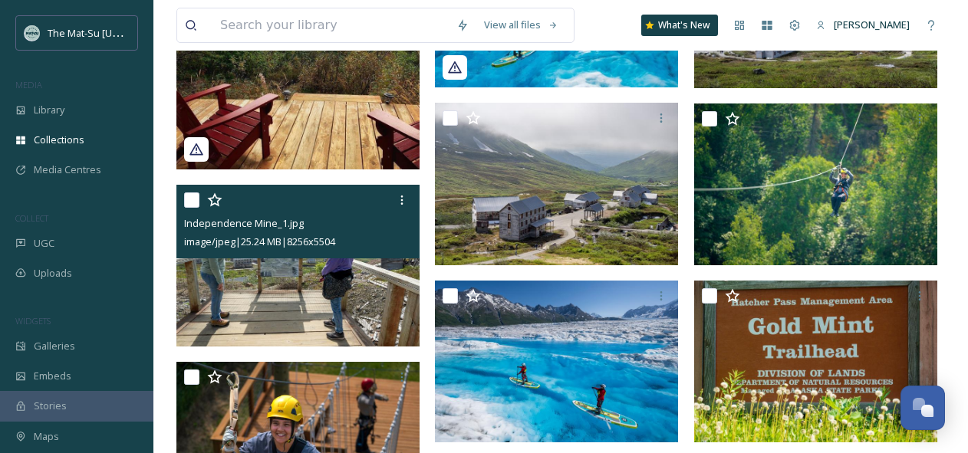
click at [265, 308] on img at bounding box center [297, 266] width 243 height 162
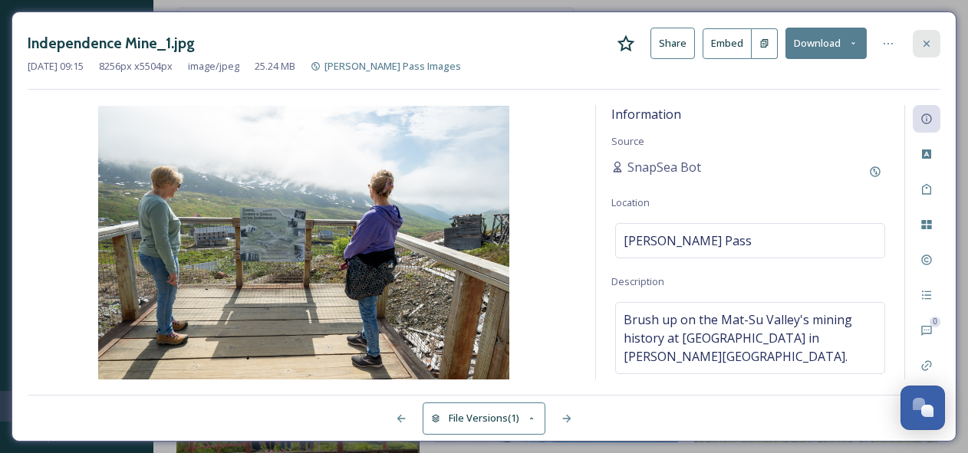
click at [930, 40] on icon at bounding box center [926, 44] width 12 height 12
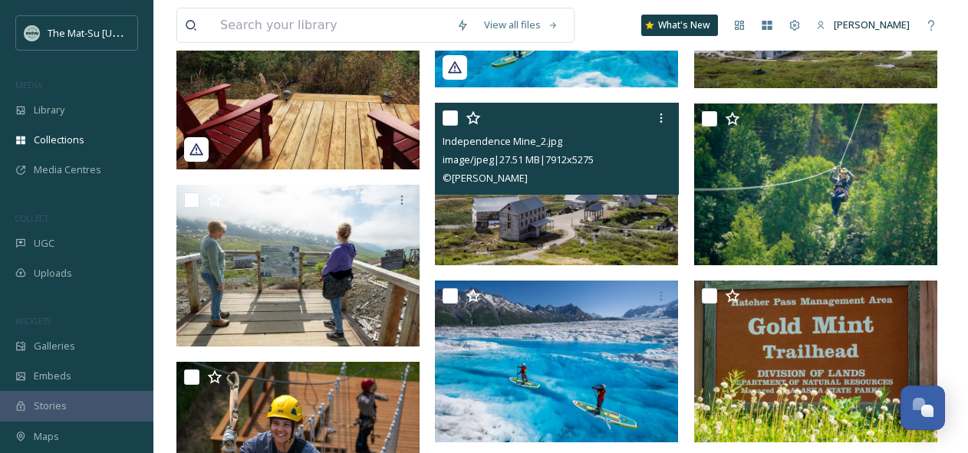
click at [558, 231] on img at bounding box center [556, 184] width 243 height 162
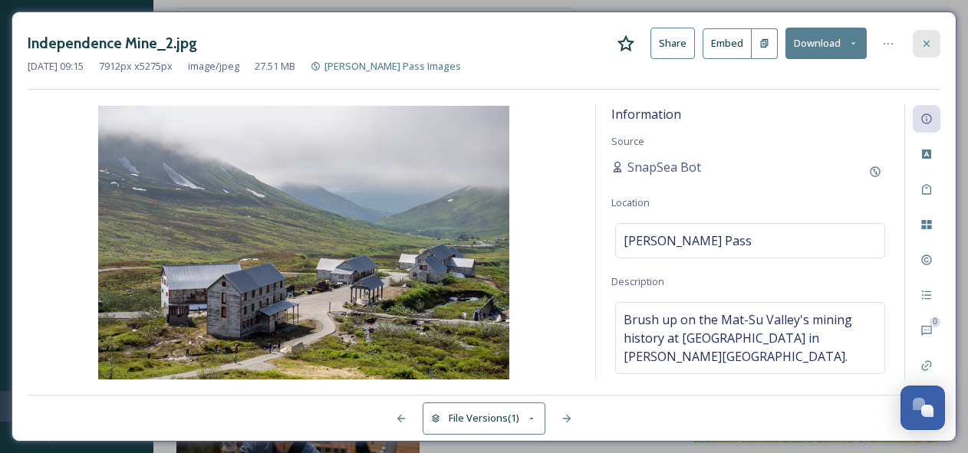
click at [930, 41] on icon at bounding box center [926, 44] width 12 height 12
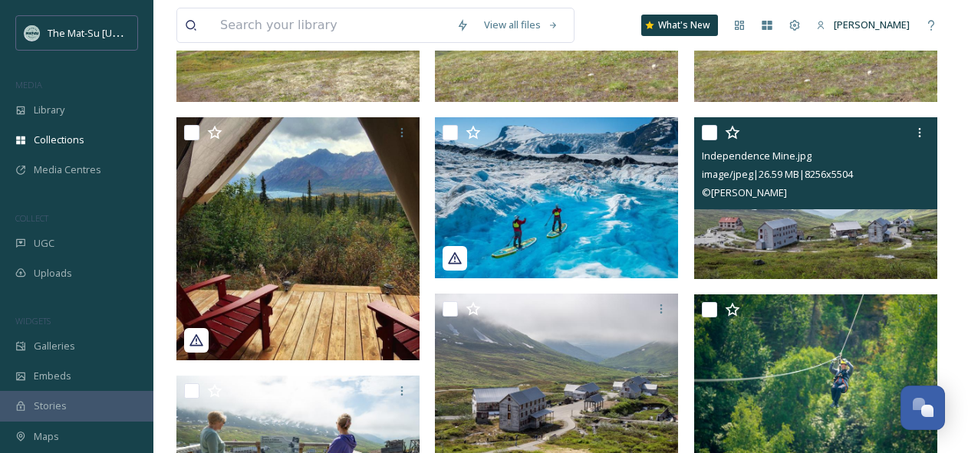
scroll to position [327, 0]
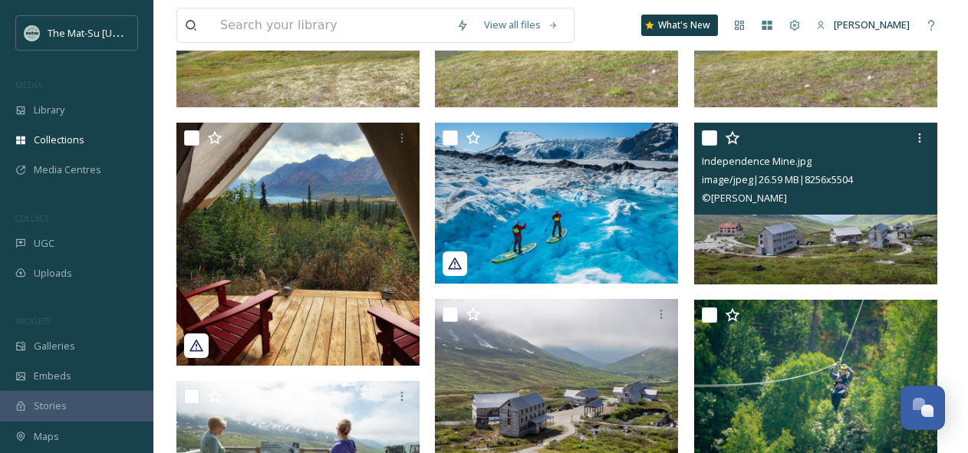
click at [818, 233] on img at bounding box center [815, 204] width 243 height 162
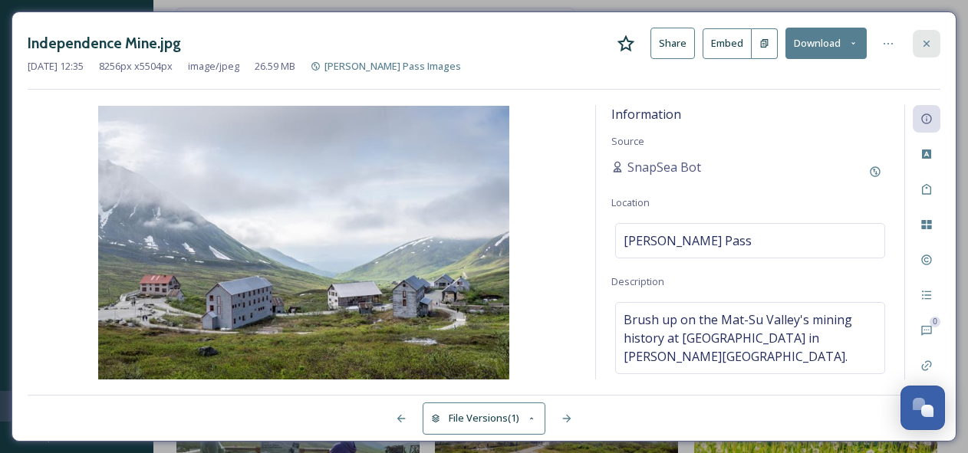
click at [933, 45] on icon at bounding box center [926, 44] width 12 height 12
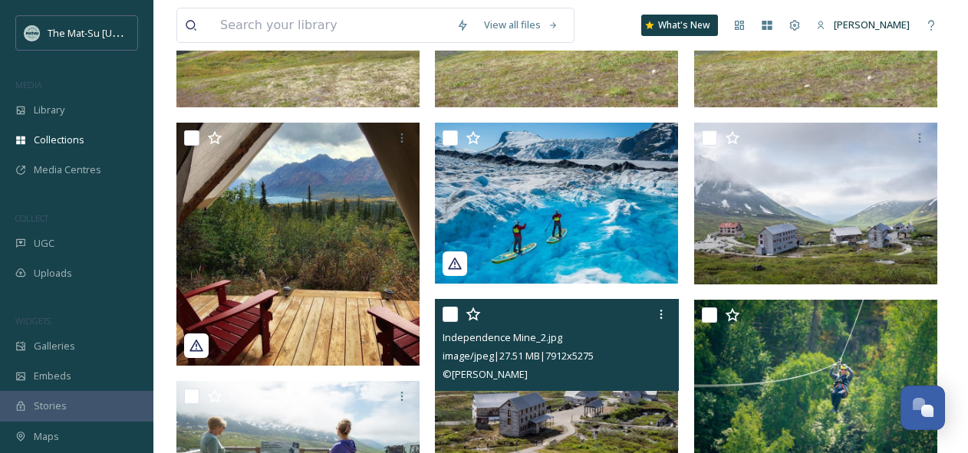
click at [563, 408] on img at bounding box center [556, 380] width 243 height 162
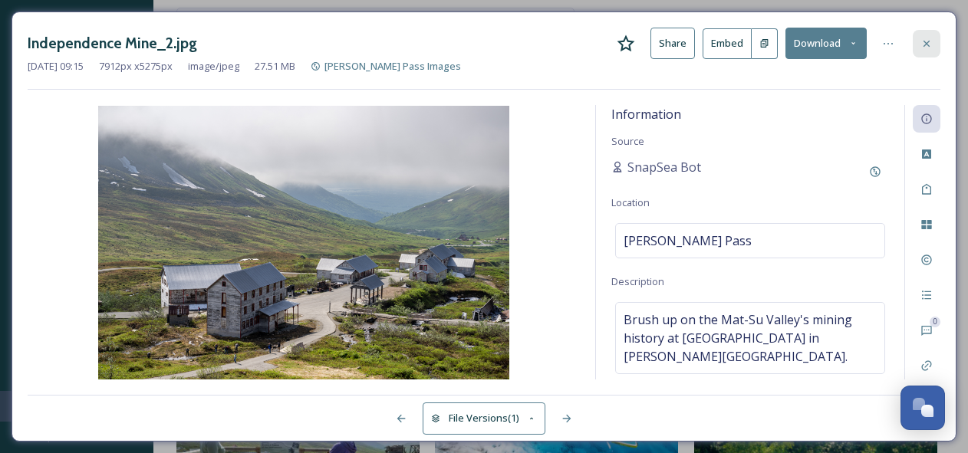
click at [928, 41] on icon at bounding box center [926, 44] width 12 height 12
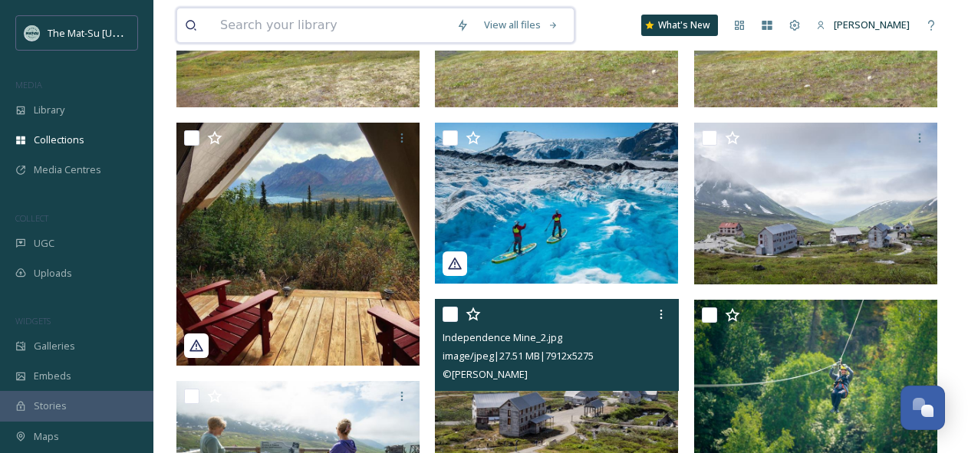
click at [338, 24] on input at bounding box center [330, 25] width 236 height 34
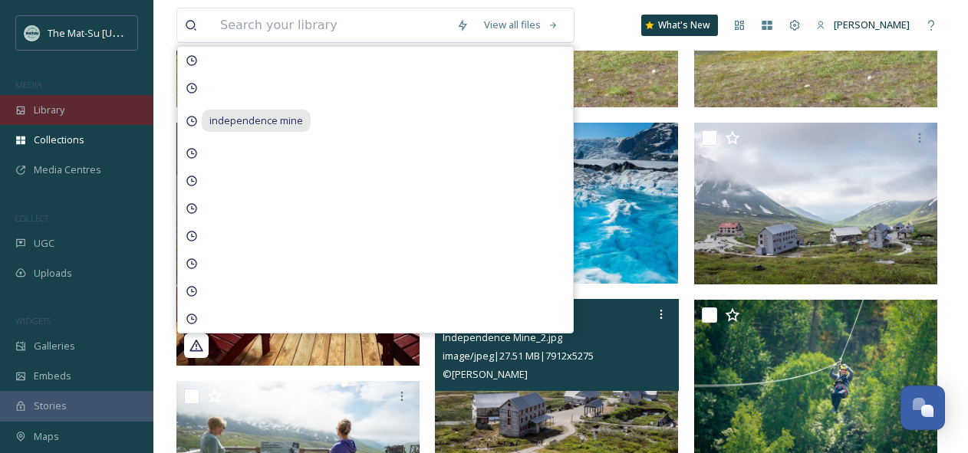
click at [59, 103] on span "Library" at bounding box center [49, 110] width 31 height 15
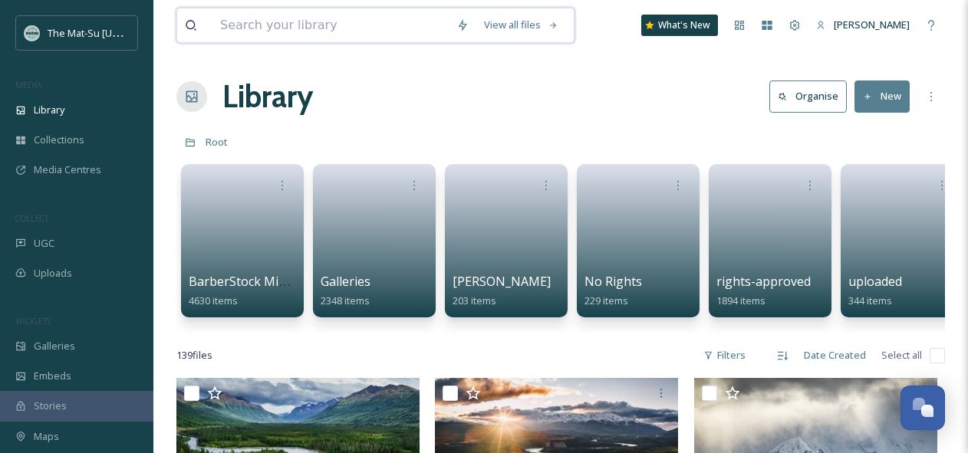
click at [248, 30] on input at bounding box center [330, 25] width 236 height 34
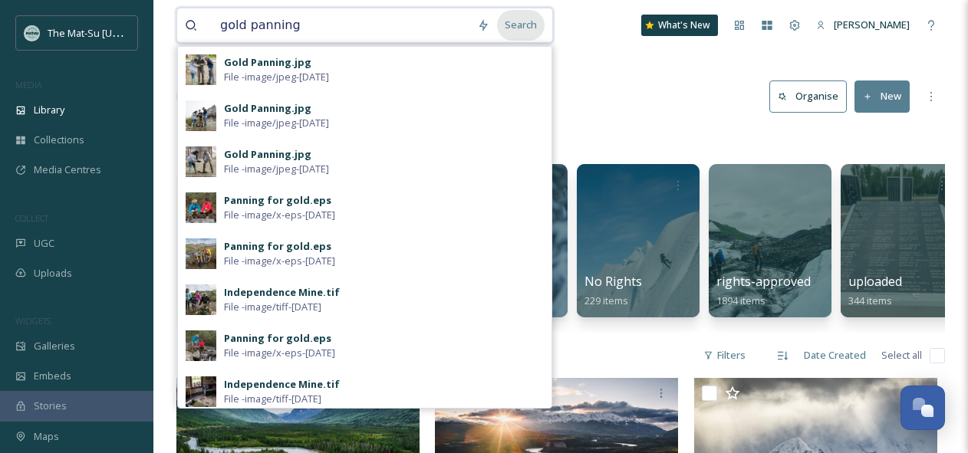
type input "gold panning"
click at [541, 33] on div "Search" at bounding box center [521, 25] width 48 height 30
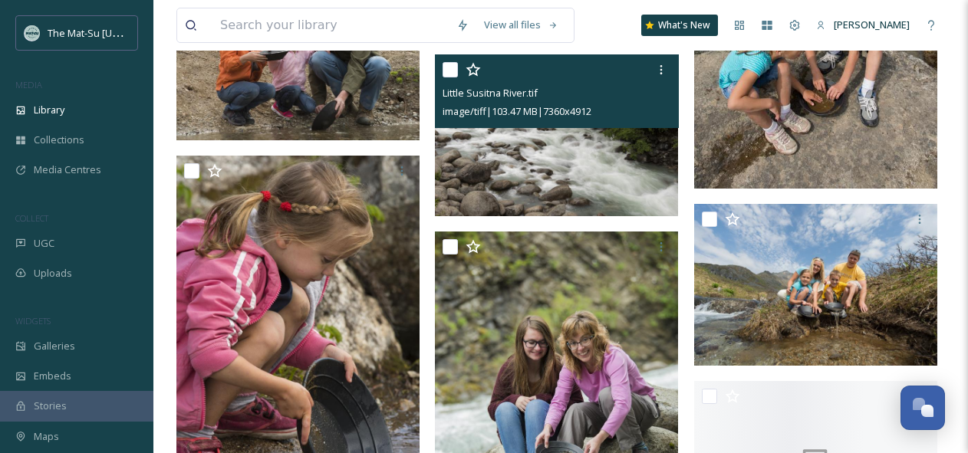
scroll to position [6201, 0]
